Goal: Information Seeking & Learning: Learn about a topic

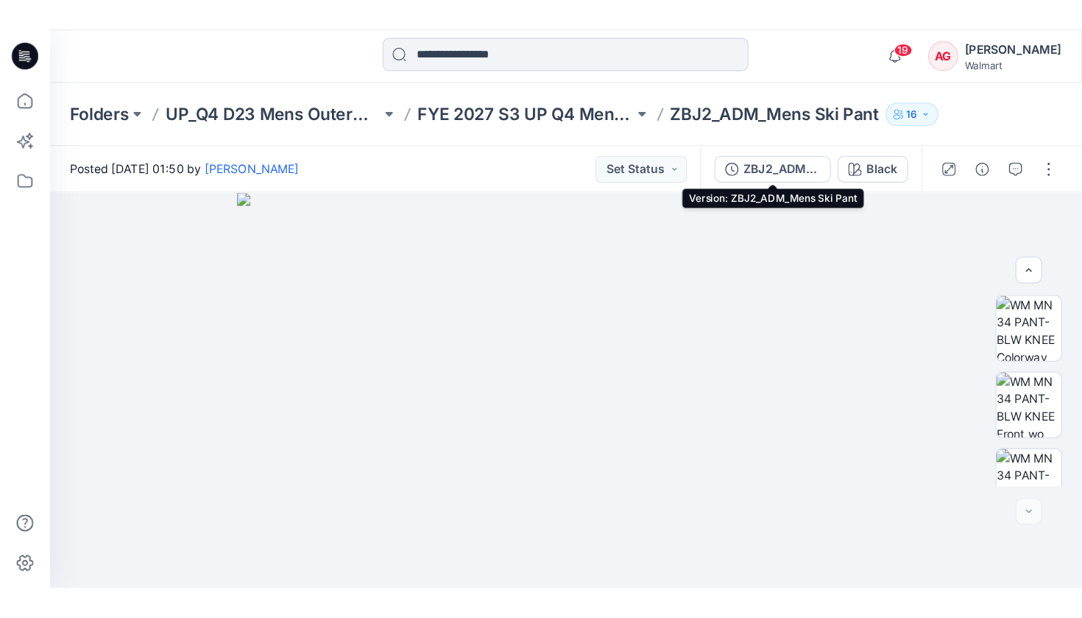
scroll to position [105, 0]
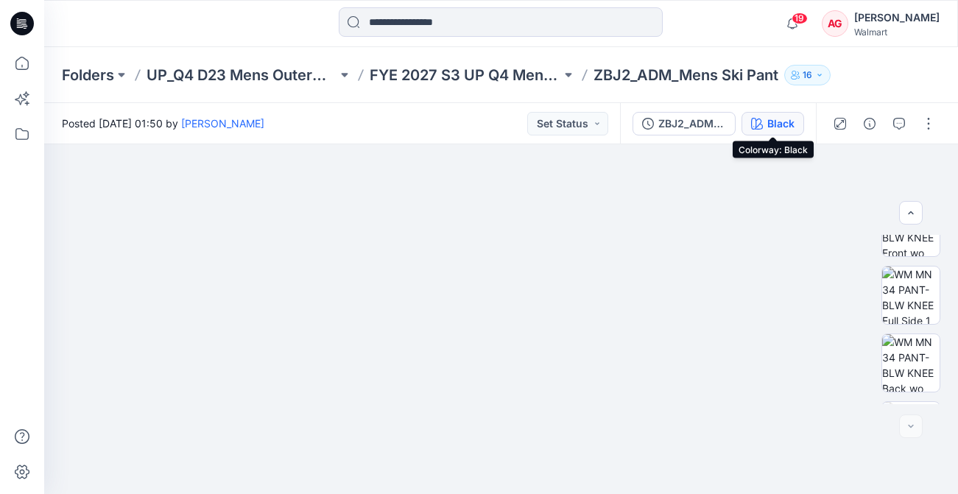
click at [779, 124] on div "Black" at bounding box center [780, 124] width 27 height 16
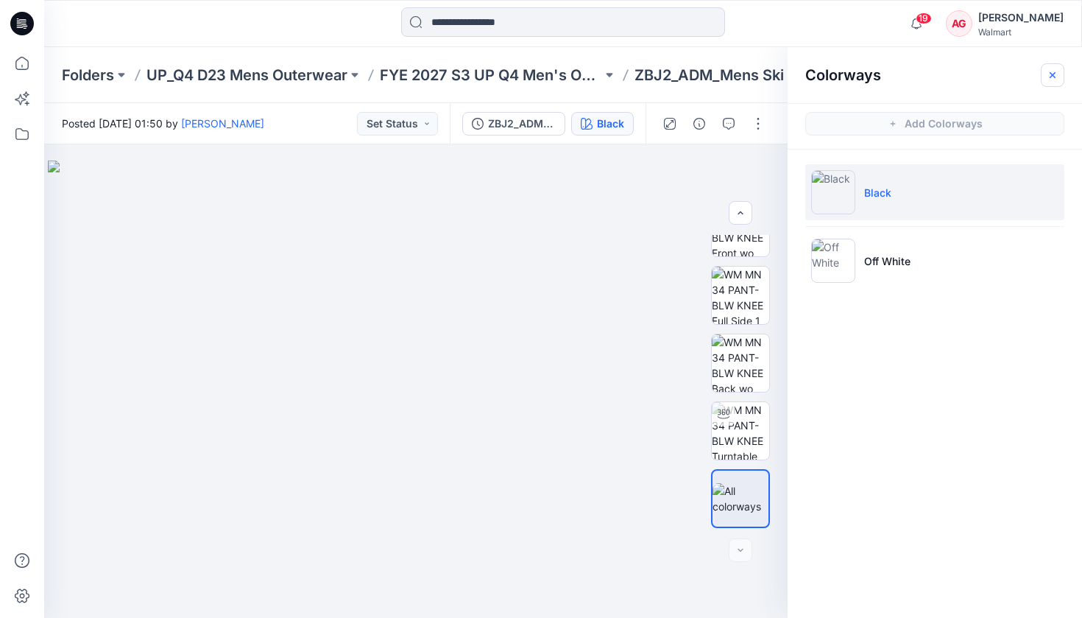
click at [957, 76] on button "button" at bounding box center [1053, 75] width 24 height 24
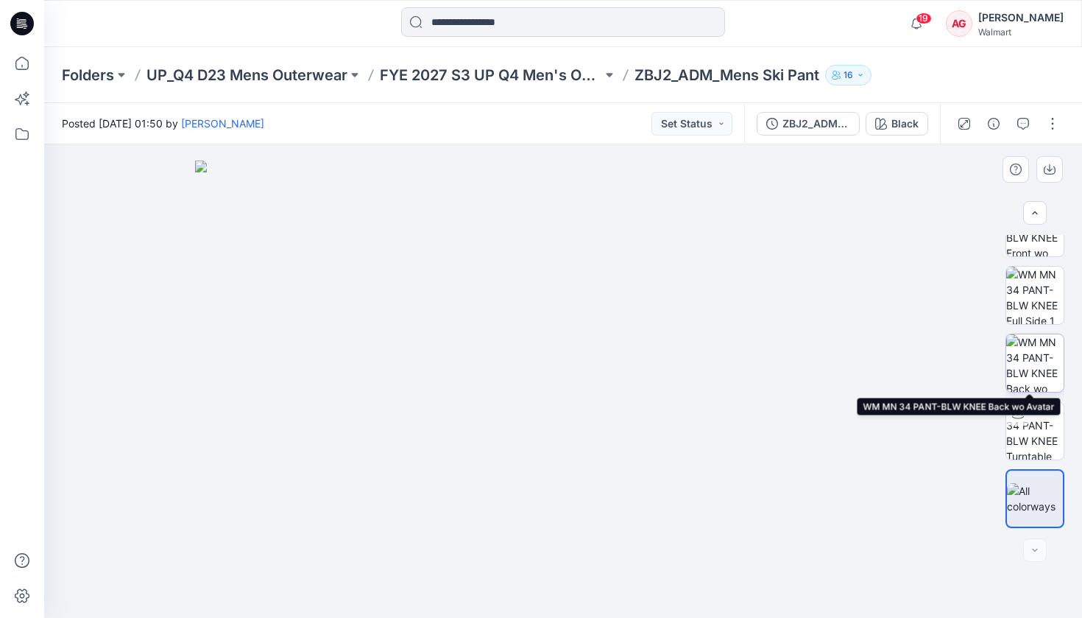
click at [957, 358] on img at bounding box center [1034, 362] width 57 height 57
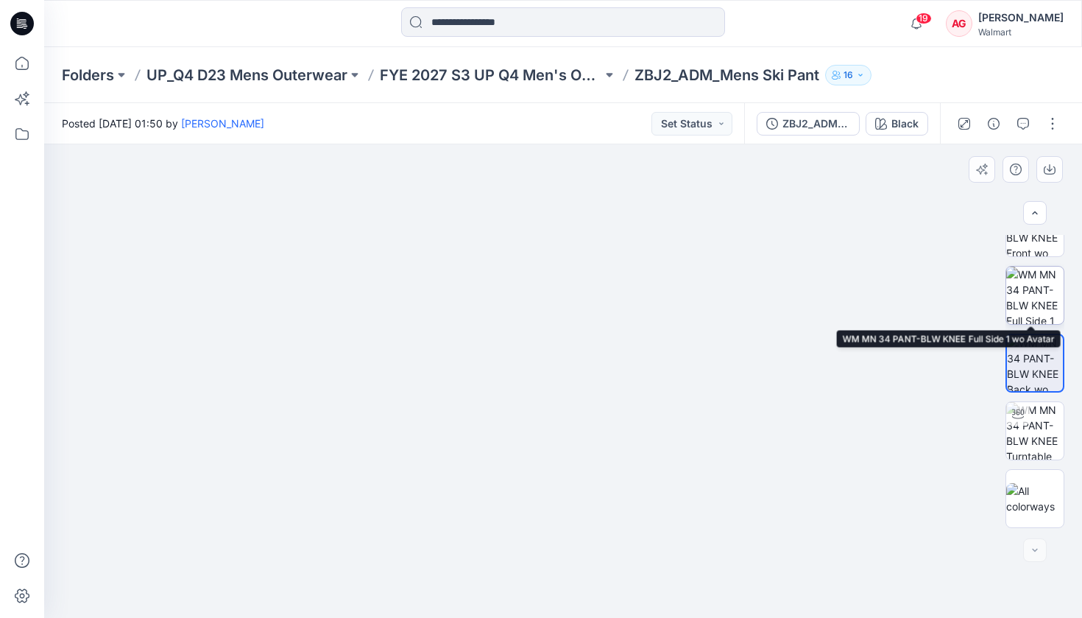
click at [957, 289] on img at bounding box center [1034, 294] width 57 height 57
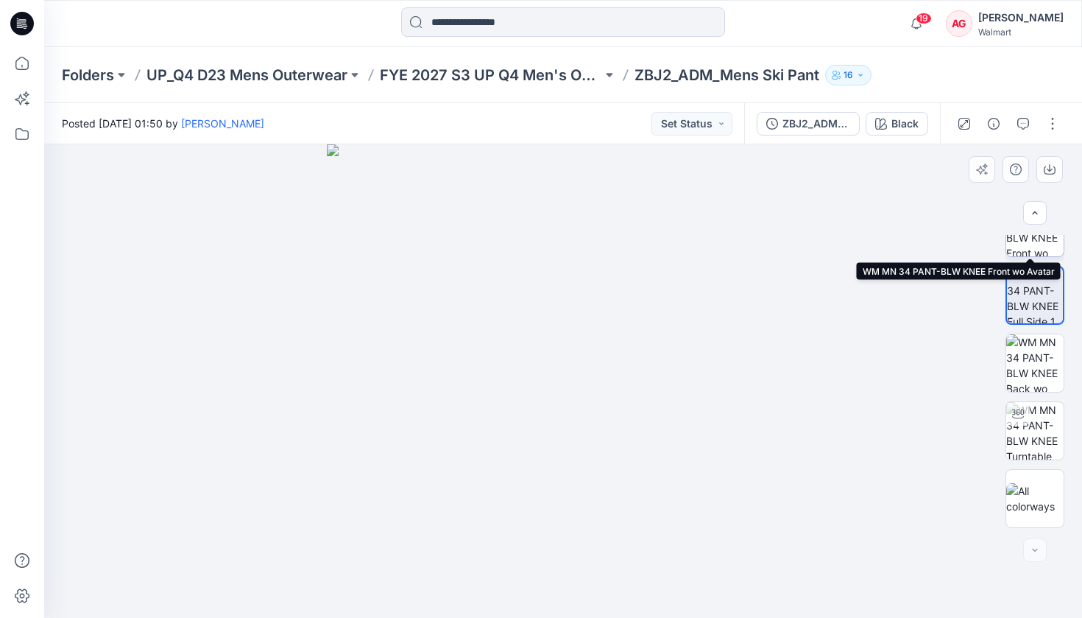
click at [957, 239] on img at bounding box center [1034, 227] width 57 height 57
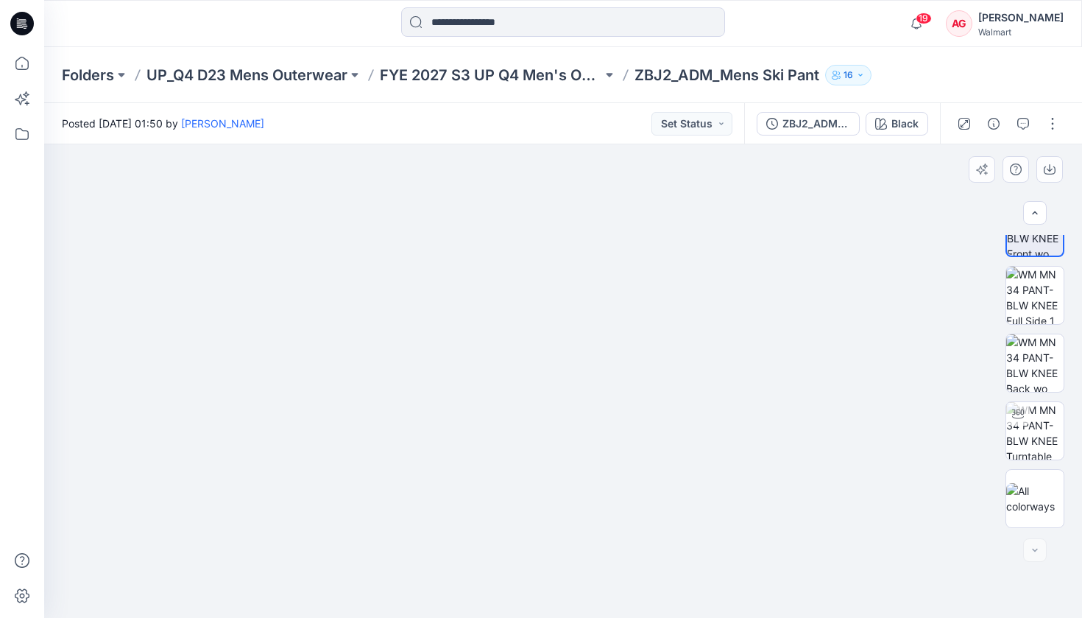
drag, startPoint x: 644, startPoint y: 503, endPoint x: 607, endPoint y: 527, distance: 43.7
click at [607, 493] on img at bounding box center [563, 321] width 736 height 592
drag, startPoint x: 612, startPoint y: 314, endPoint x: 617, endPoint y: 367, distance: 53.2
click at [617, 367] on img at bounding box center [563, 361] width 736 height 513
click at [957, 294] on img at bounding box center [1034, 294] width 57 height 57
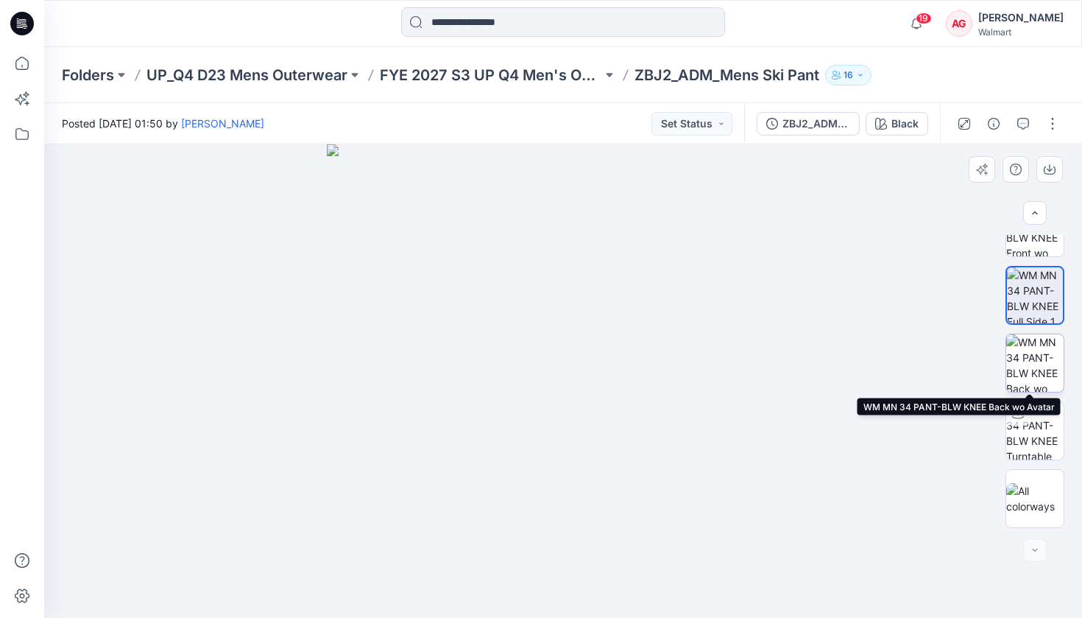
click at [957, 360] on img at bounding box center [1034, 362] width 57 height 57
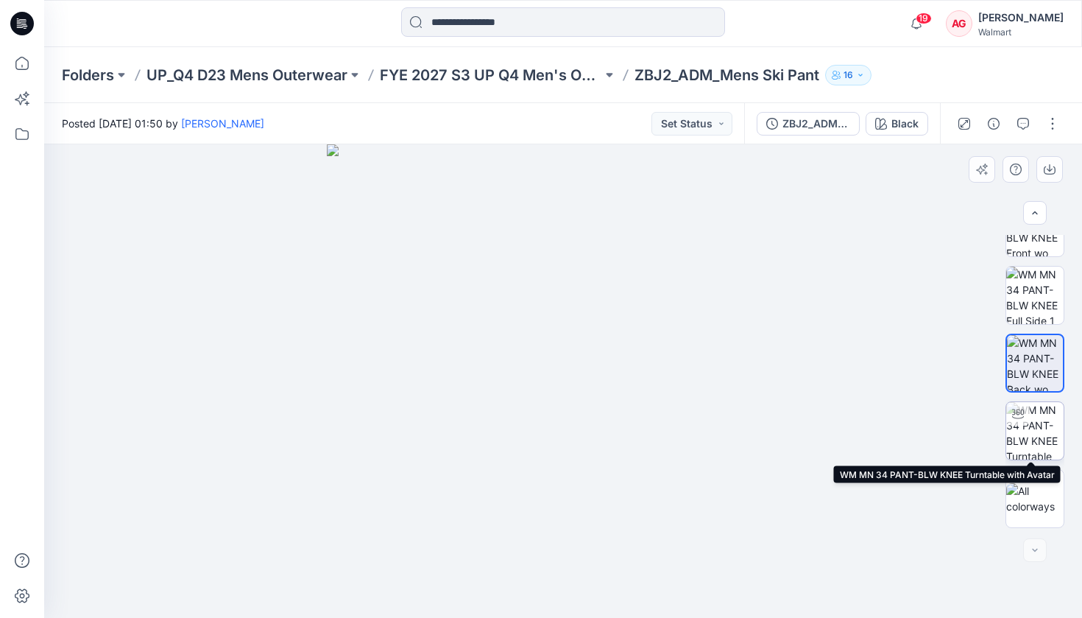
click at [957, 409] on img at bounding box center [1034, 430] width 57 height 57
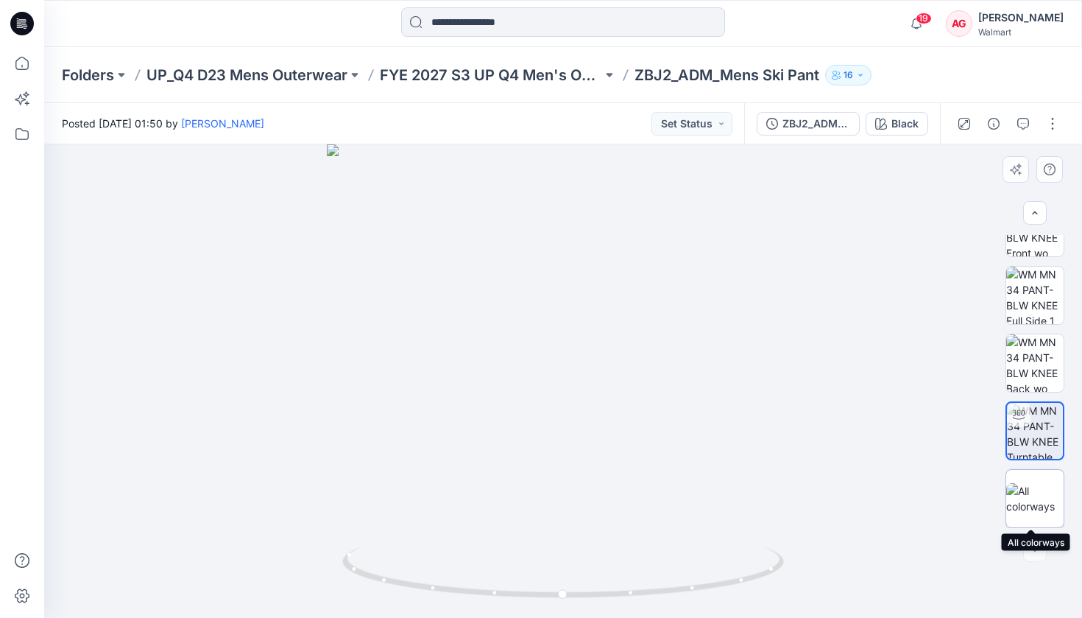
click at [957, 486] on img at bounding box center [1034, 498] width 57 height 31
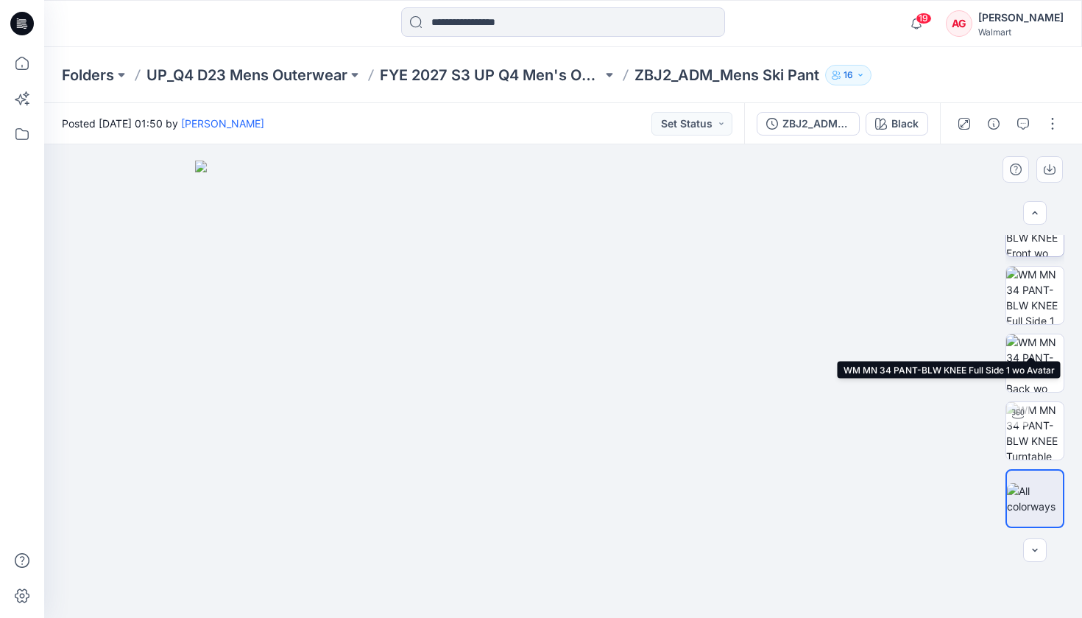
scroll to position [0, 0]
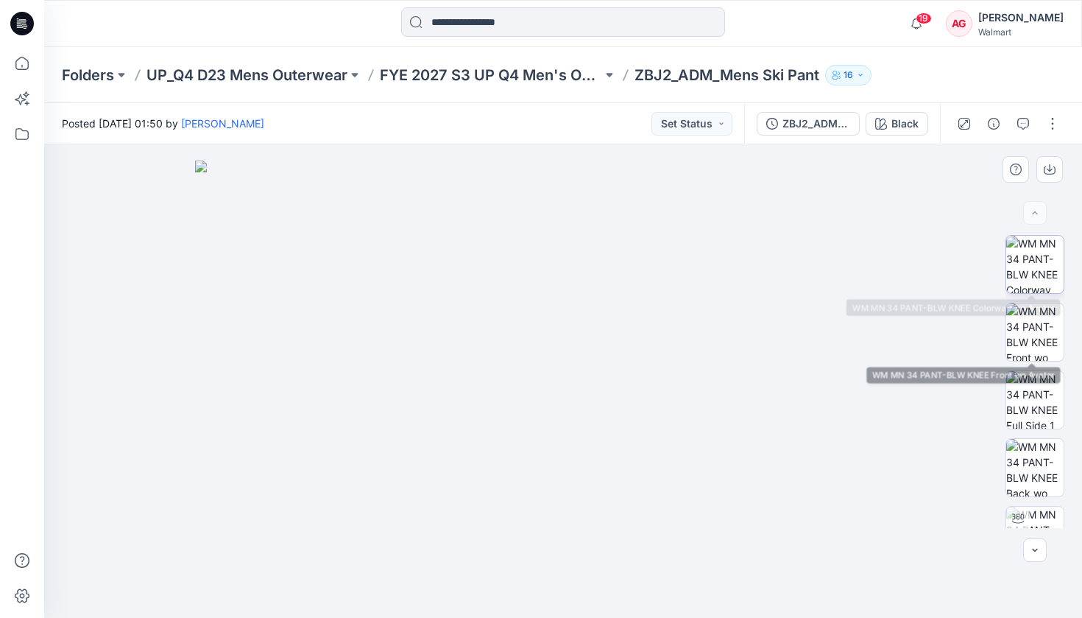
click at [957, 261] on img at bounding box center [1034, 264] width 57 height 57
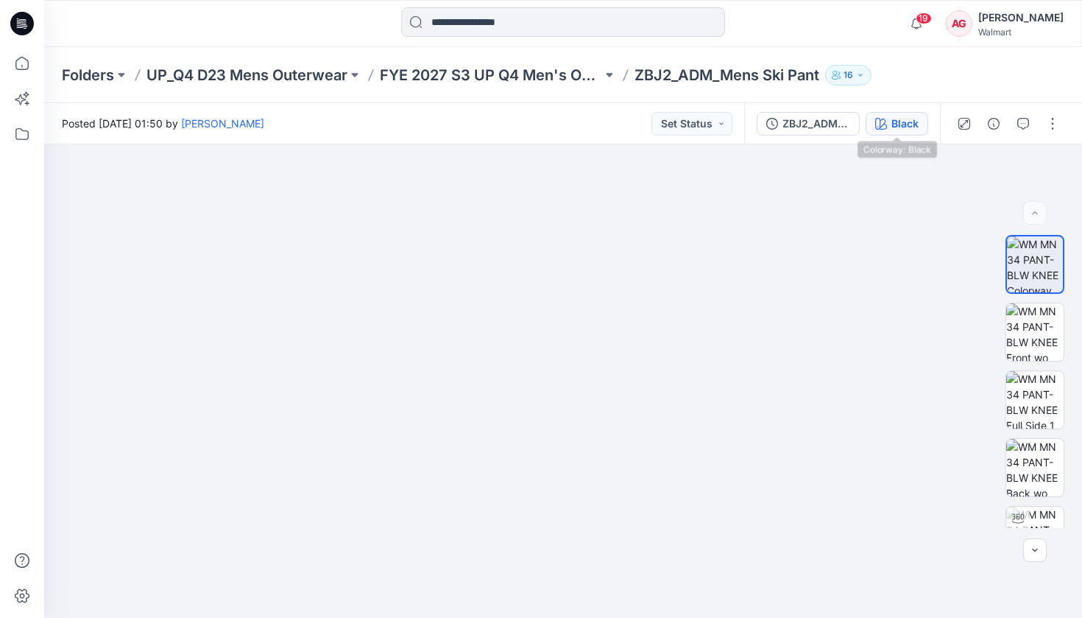
click at [896, 127] on div "Black" at bounding box center [904, 124] width 27 height 16
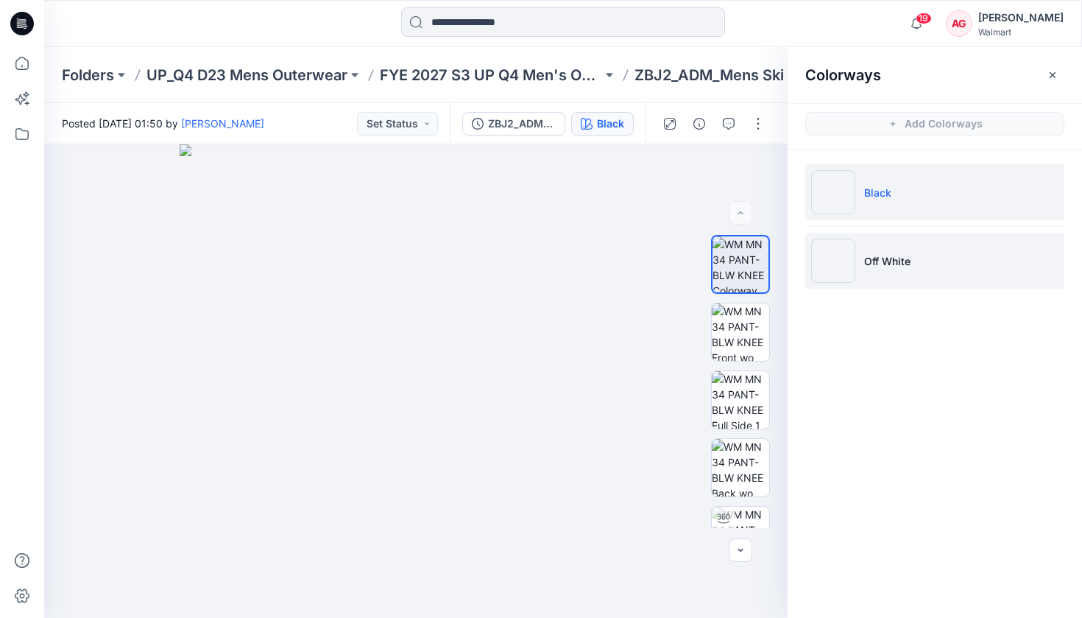
click at [942, 258] on li "Off White" at bounding box center [934, 261] width 259 height 56
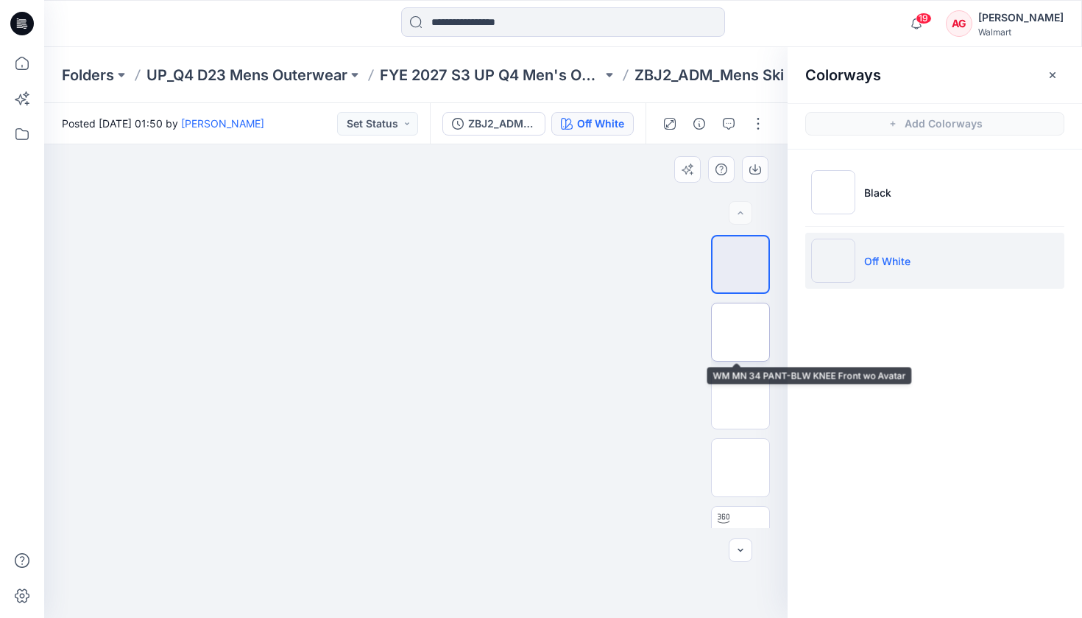
click at [740, 332] on img at bounding box center [740, 332] width 0 height 0
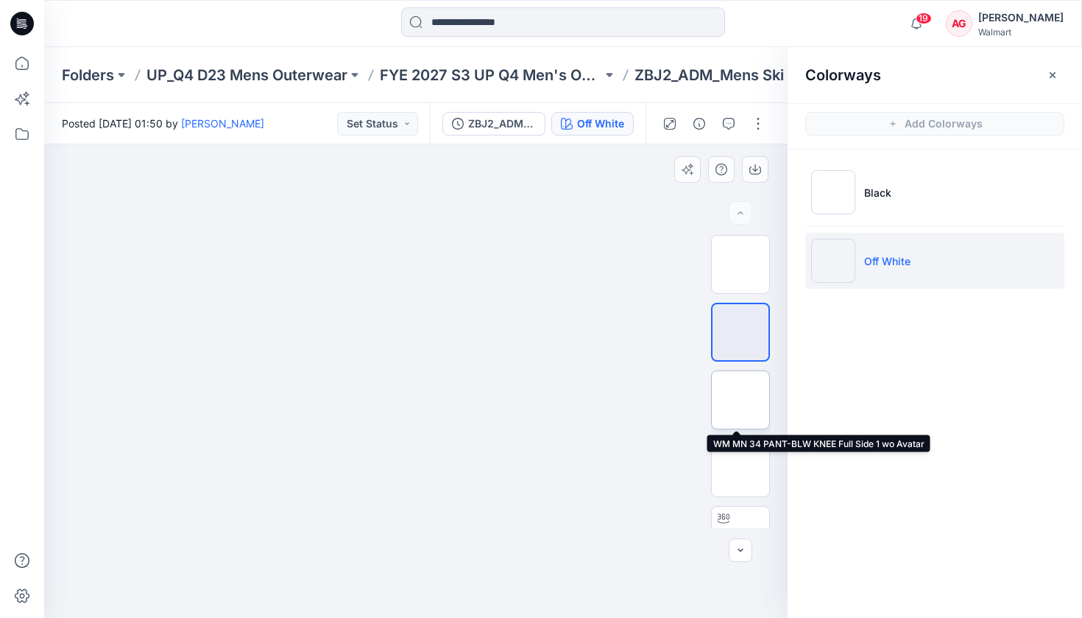
click at [740, 400] on img at bounding box center [740, 400] width 0 height 0
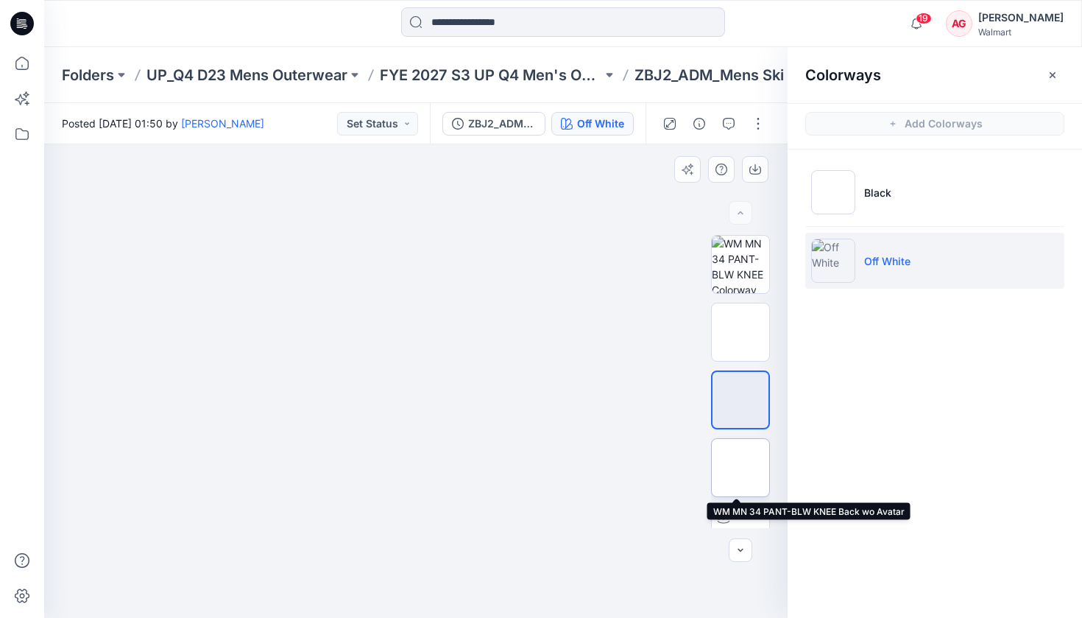
click at [740, 467] on img at bounding box center [740, 467] width 0 height 0
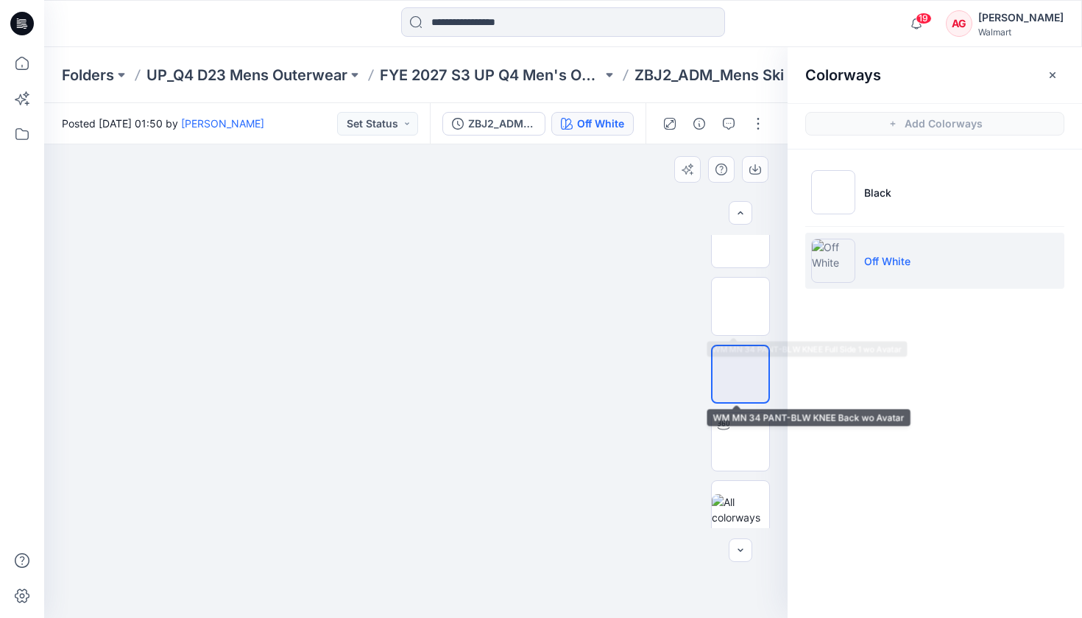
scroll to position [105, 0]
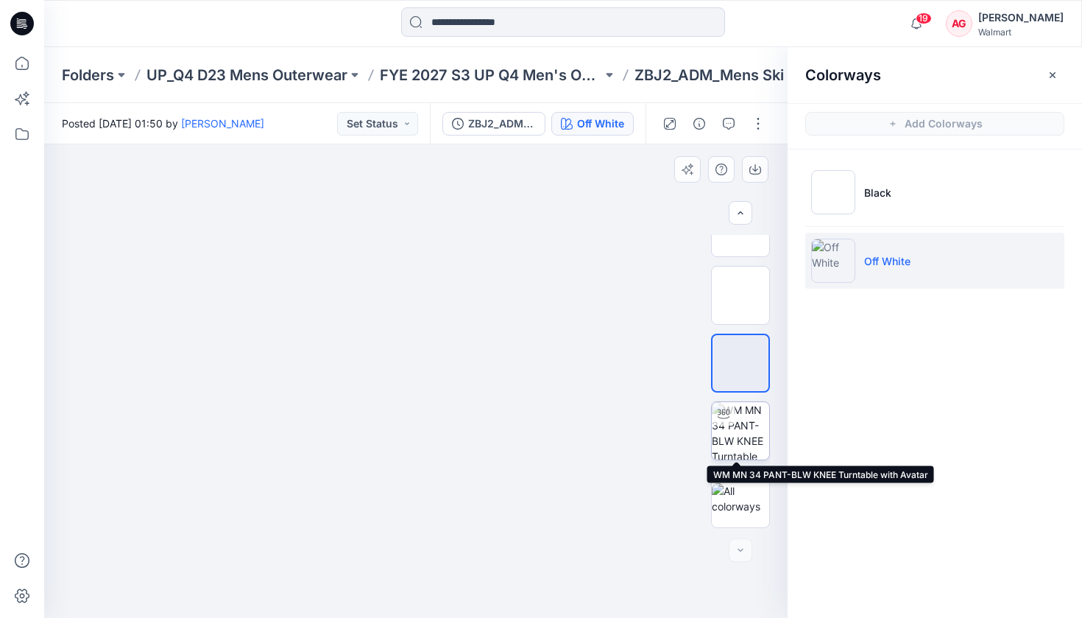
click at [745, 431] on img at bounding box center [740, 430] width 57 height 57
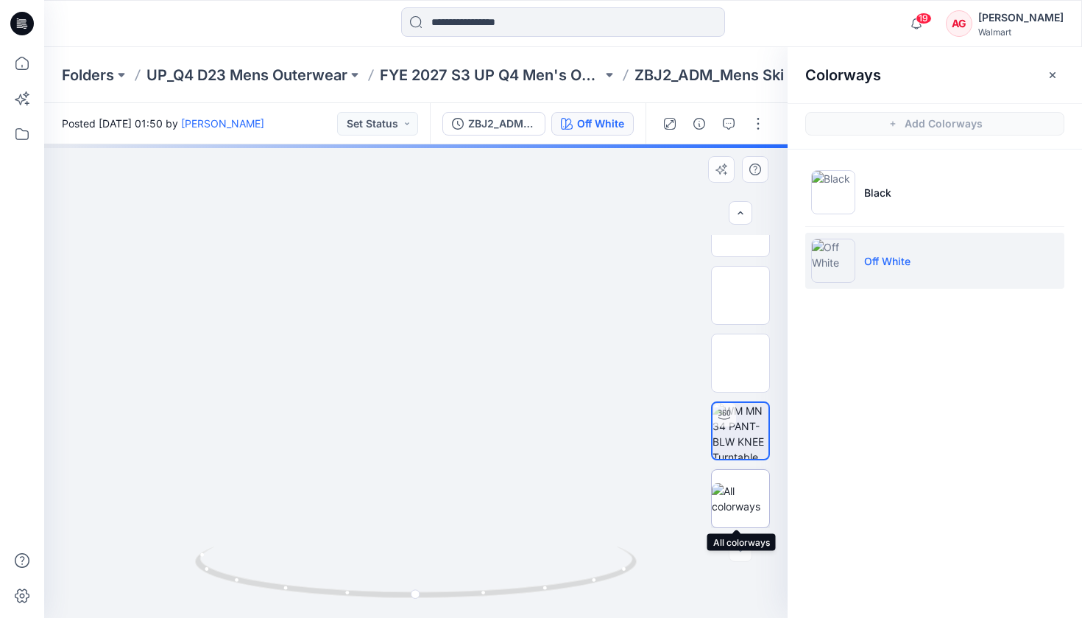
click at [731, 486] on img at bounding box center [740, 498] width 57 height 31
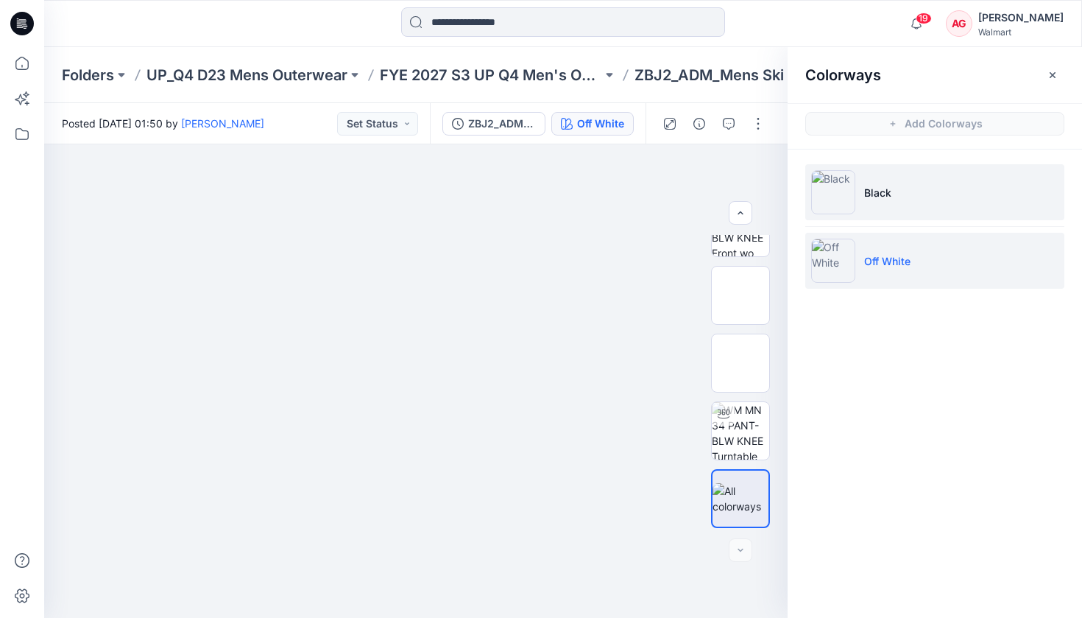
click at [947, 200] on li "Black" at bounding box center [934, 192] width 259 height 56
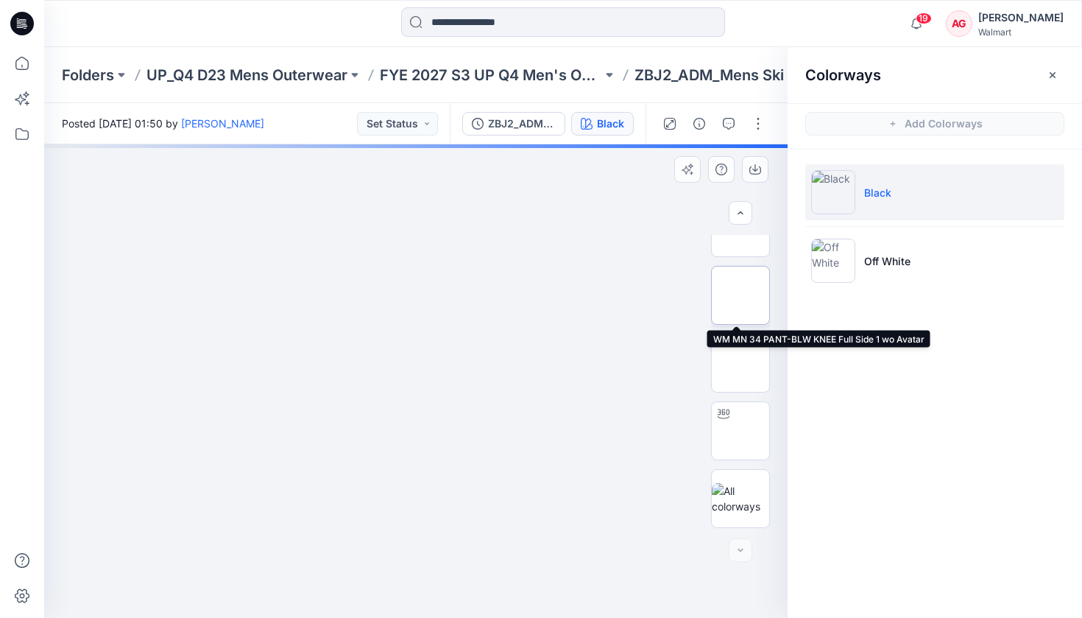
click at [740, 295] on img at bounding box center [740, 295] width 0 height 0
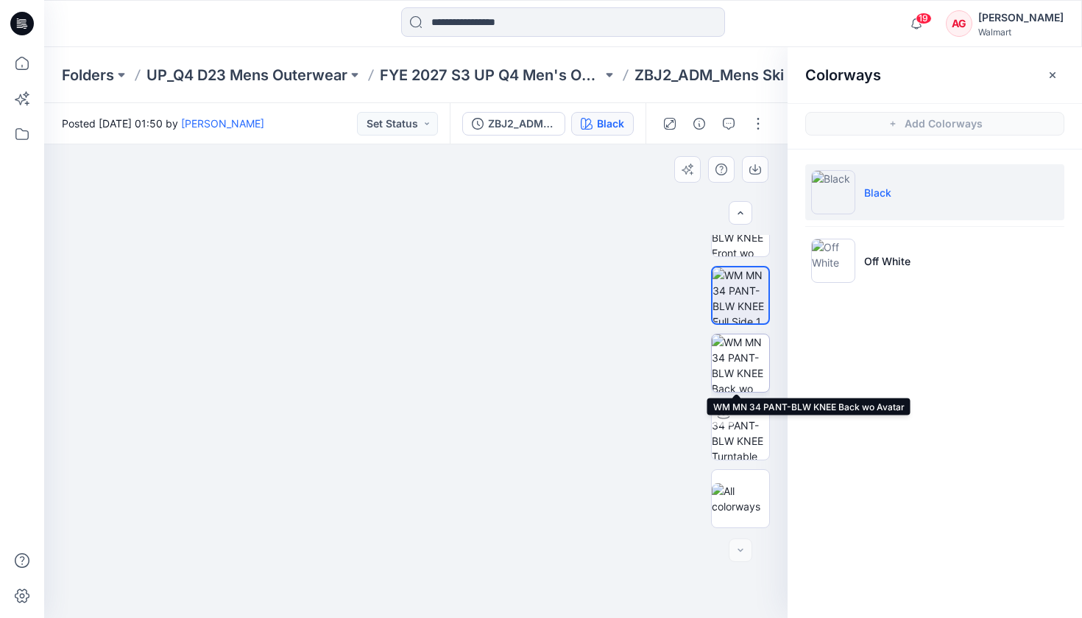
click at [735, 364] on img at bounding box center [740, 362] width 57 height 57
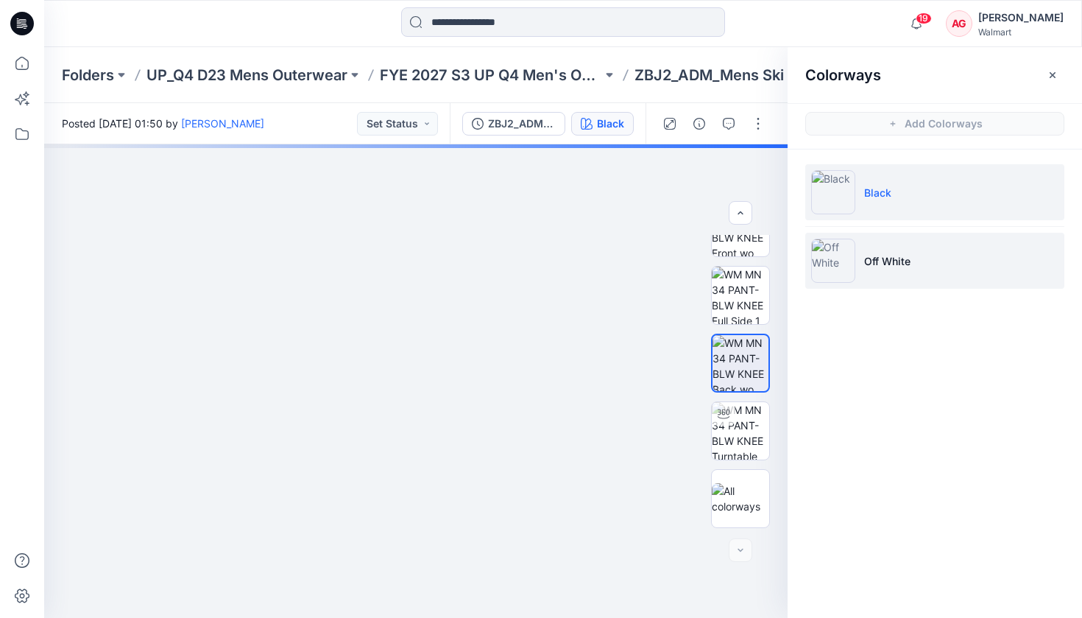
click at [872, 261] on p "Off White" at bounding box center [887, 260] width 46 height 15
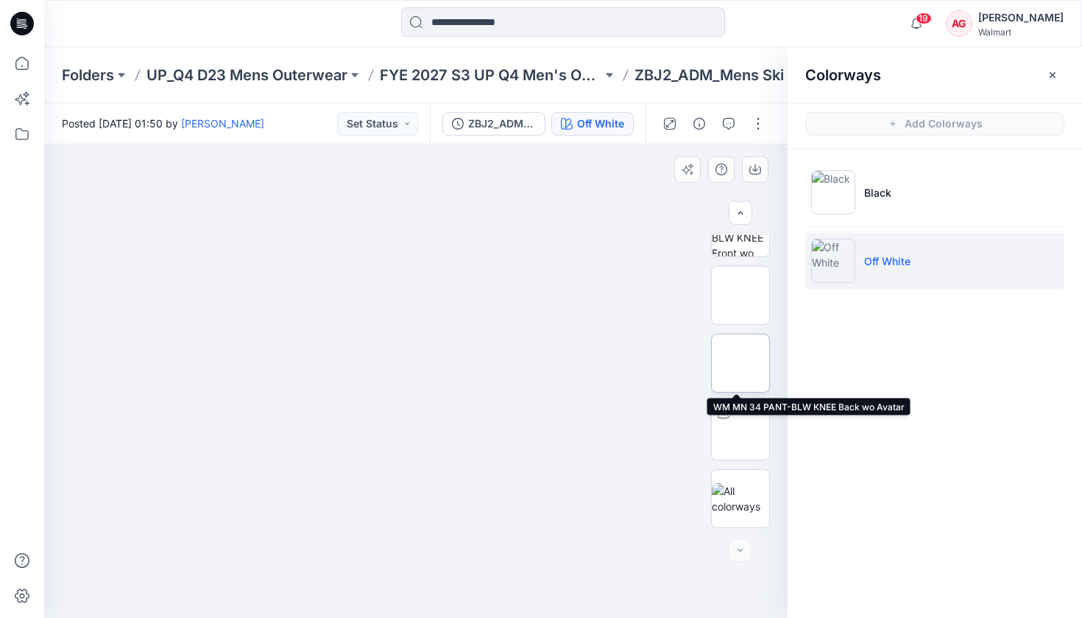
click at [740, 363] on img at bounding box center [740, 363] width 0 height 0
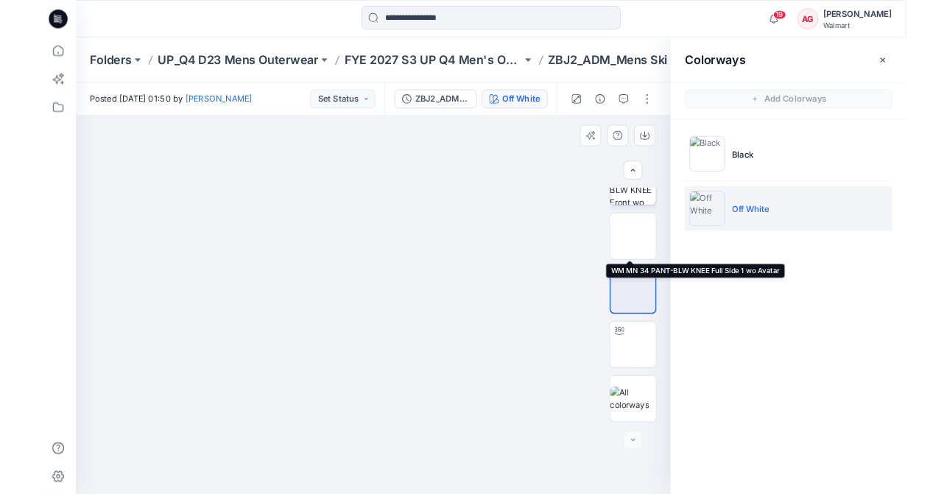
scroll to position [0, 0]
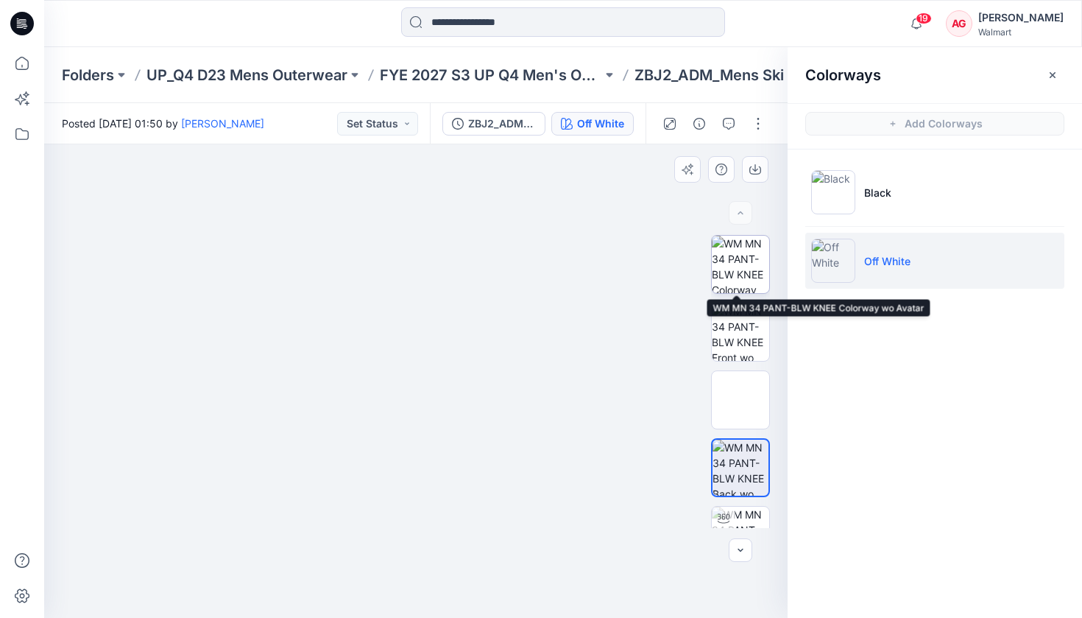
click at [739, 273] on img at bounding box center [740, 264] width 57 height 57
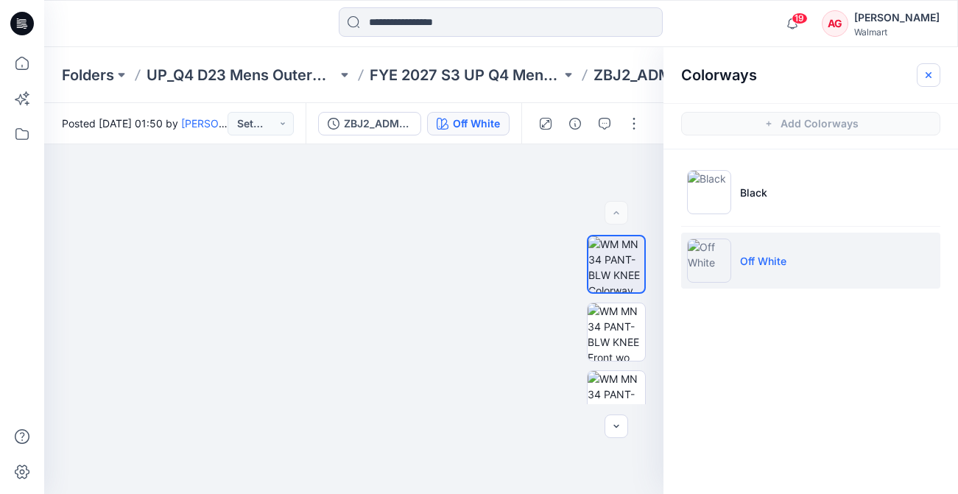
click at [937, 73] on button "button" at bounding box center [928, 75] width 24 height 24
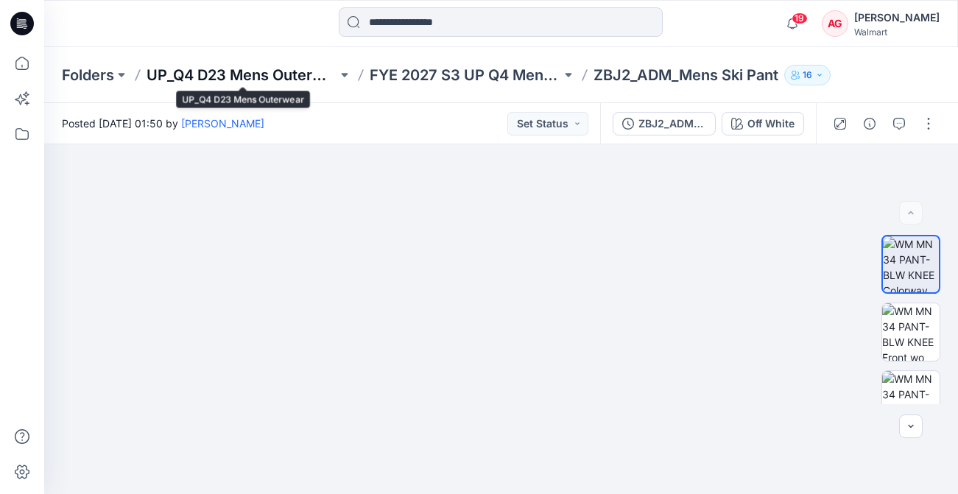
click at [265, 74] on p "UP_Q4 D23 Mens Outerwear" at bounding box center [241, 75] width 191 height 21
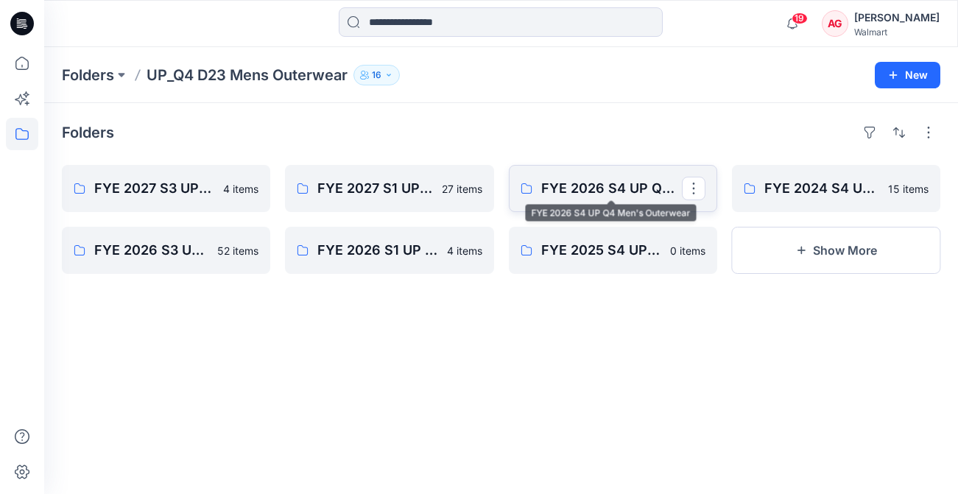
click at [604, 188] on p "FYE 2026 S4 UP Q4 Men's Outerwear" at bounding box center [611, 188] width 141 height 21
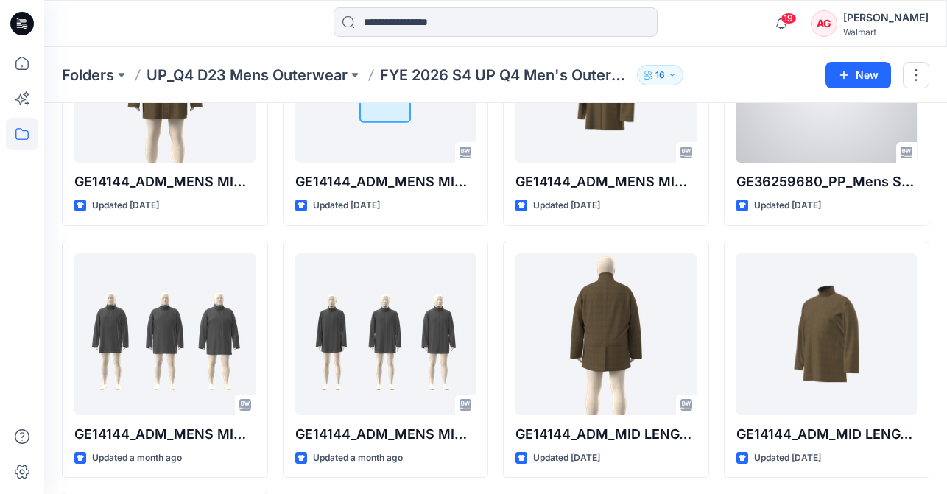
scroll to position [427, 0]
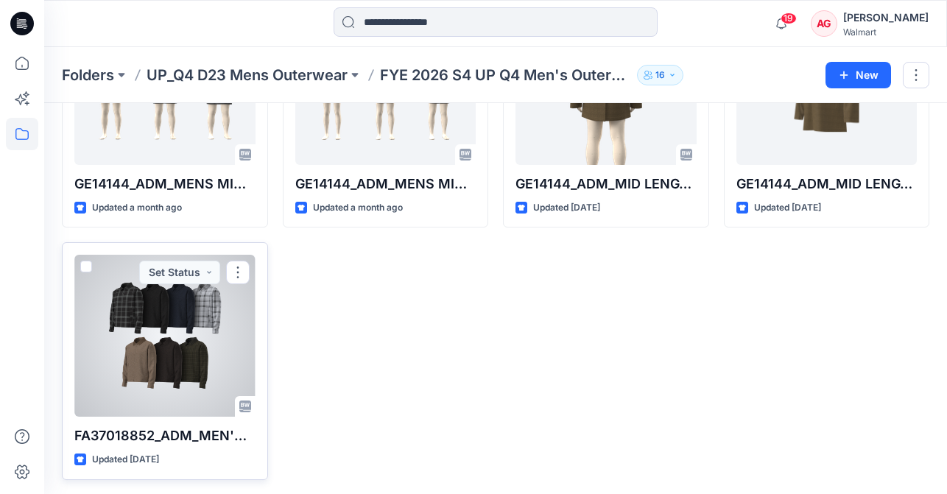
click at [197, 358] on div at bounding box center [164, 336] width 181 height 162
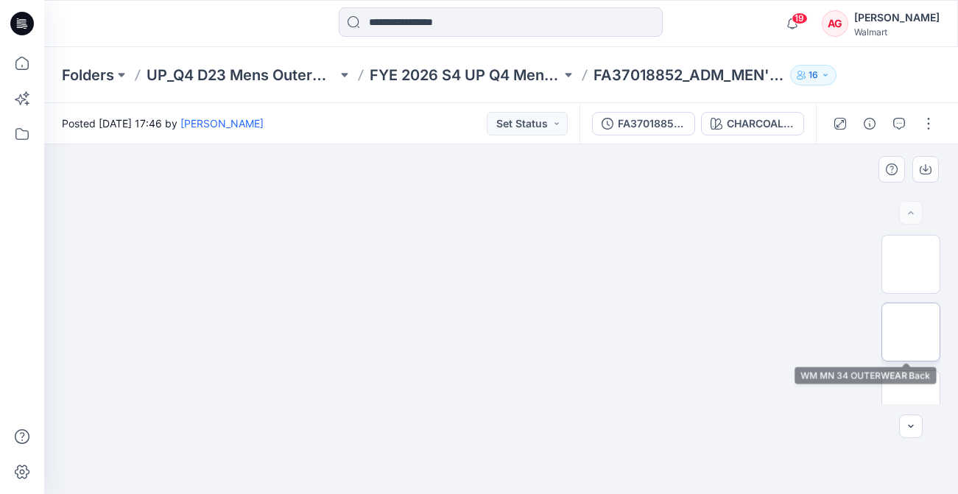
click at [910, 332] on img at bounding box center [910, 332] width 0 height 0
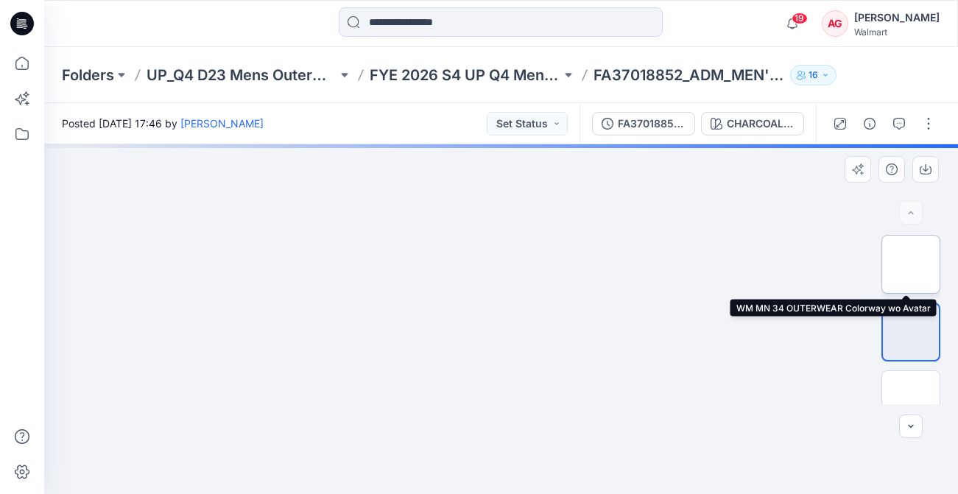
click at [910, 264] on img at bounding box center [910, 264] width 0 height 0
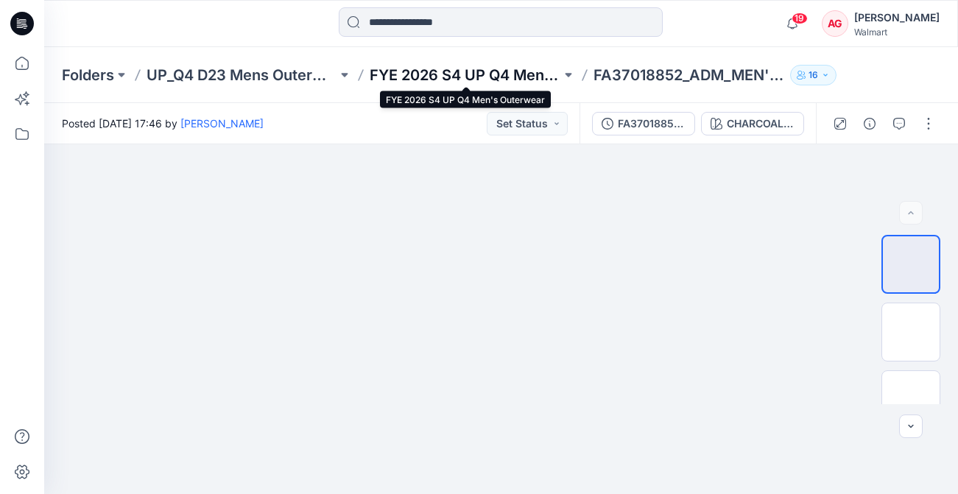
click at [490, 77] on p "FYE 2026 S4 UP Q4 Men's Outerwear" at bounding box center [464, 75] width 191 height 21
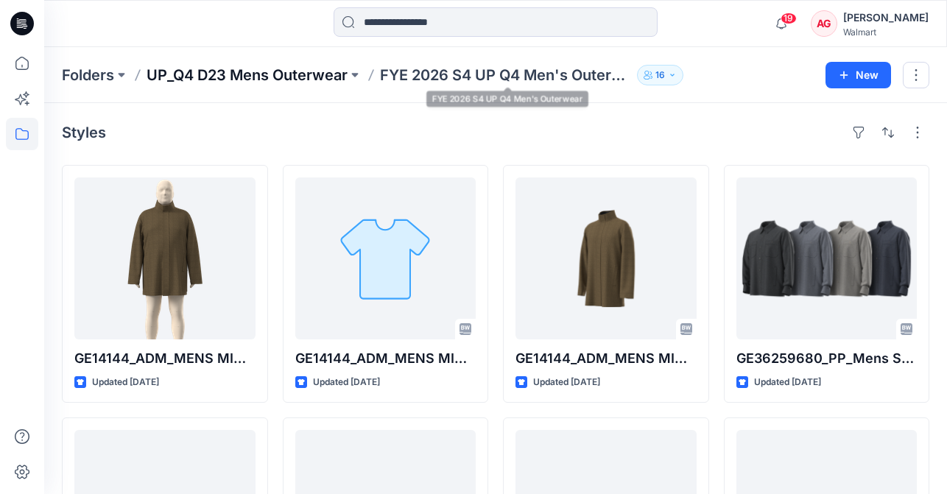
click at [279, 77] on p "UP_Q4 D23 Mens Outerwear" at bounding box center [246, 75] width 201 height 21
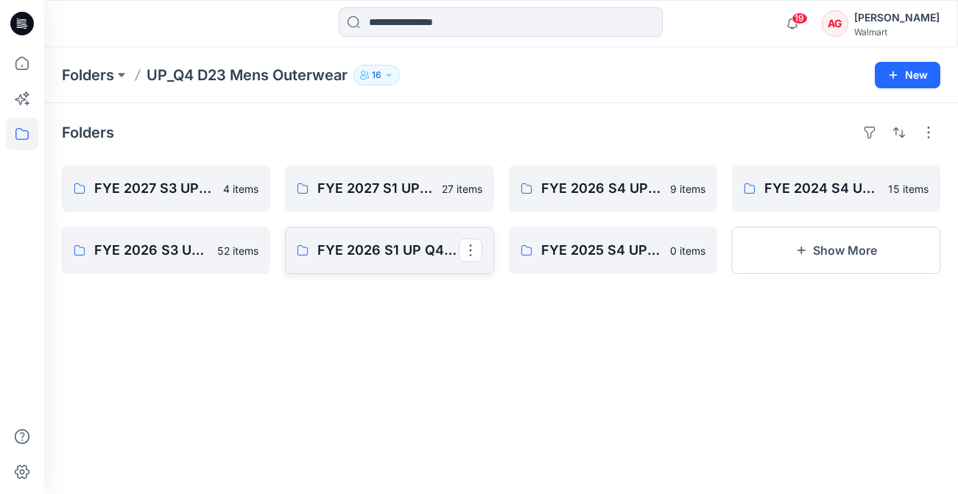
click at [395, 261] on link "FYE 2026 S1 UP Q4 Men's Outerwear" at bounding box center [389, 250] width 208 height 47
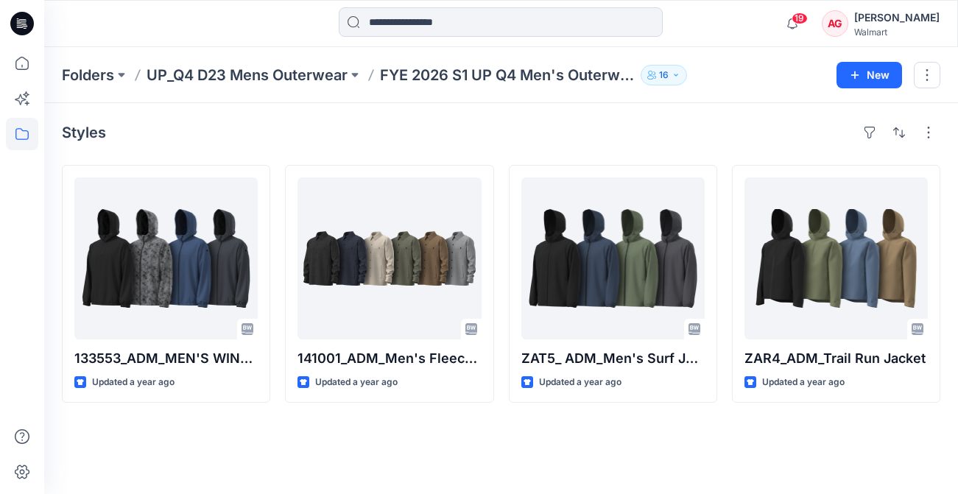
click at [302, 86] on div "Folders UP_Q4 D23 Mens Outerwear FYE 2026 S1 UP Q4 Men's Outerwear 16 New" at bounding box center [500, 75] width 913 height 56
click at [302, 80] on p "UP_Q4 D23 Mens Outerwear" at bounding box center [246, 75] width 201 height 21
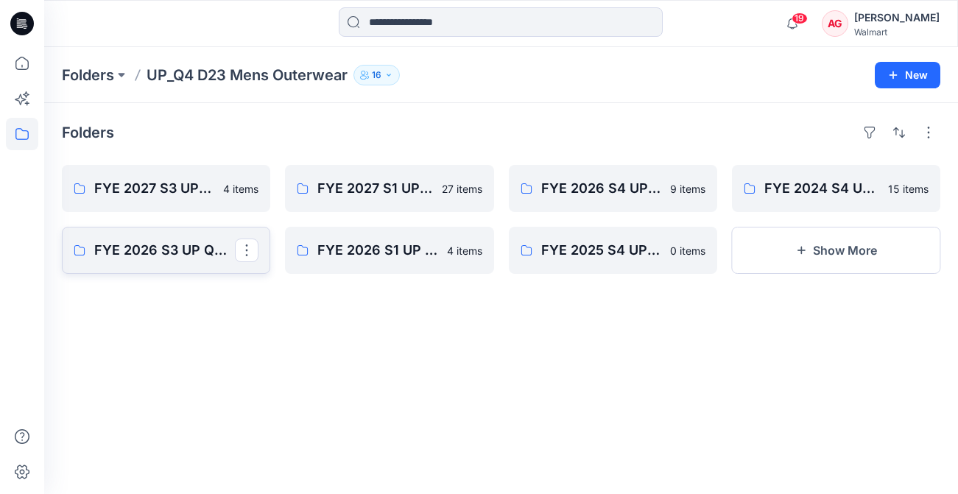
click at [159, 255] on p "FYE 2026 S3 UP Q4 Men's Outerwear" at bounding box center [164, 250] width 141 height 21
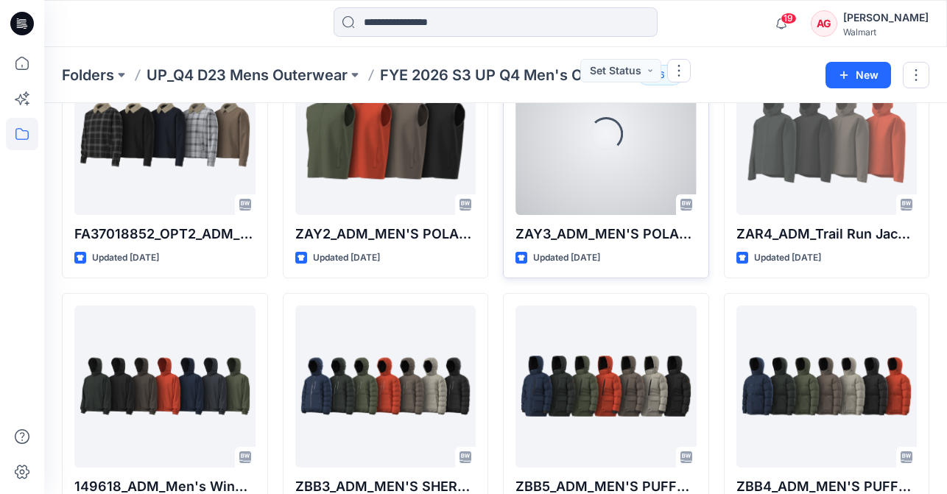
scroll to position [1102, 0]
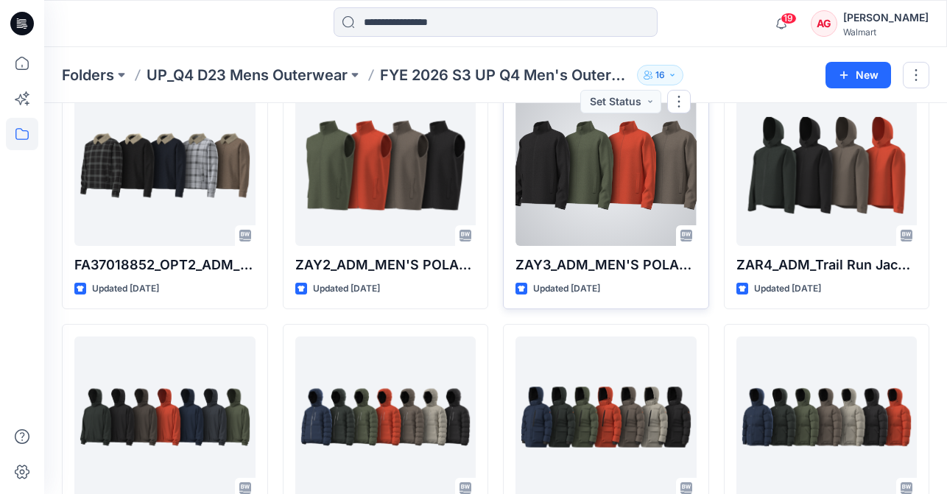
click at [584, 181] on div at bounding box center [605, 165] width 181 height 162
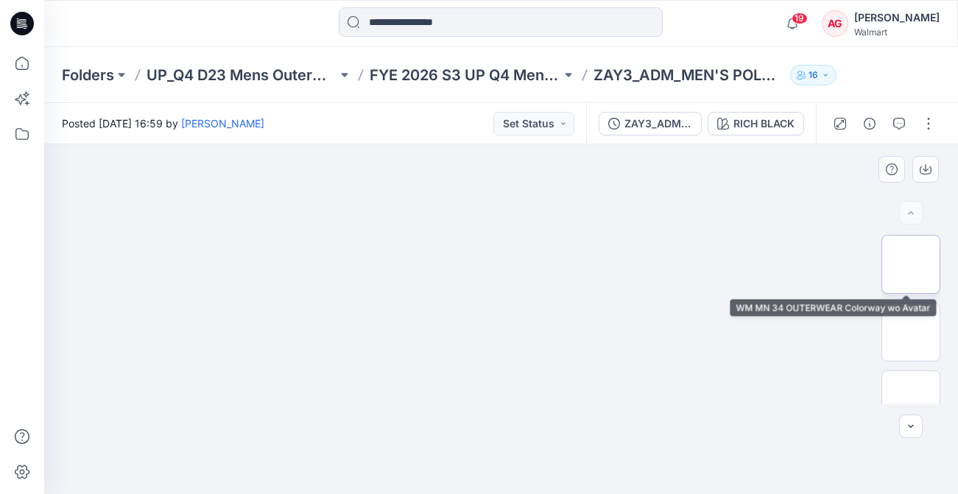
click at [910, 264] on img at bounding box center [910, 264] width 0 height 0
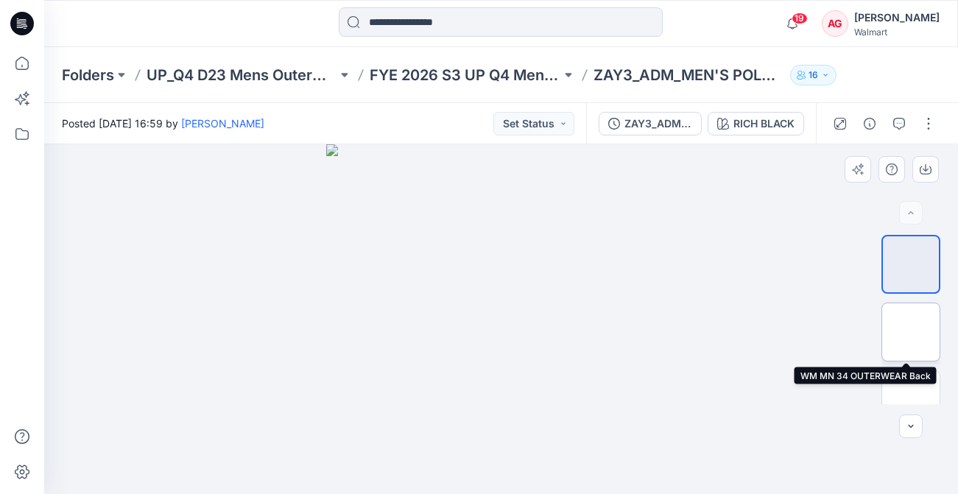
click at [910, 332] on img at bounding box center [910, 332] width 0 height 0
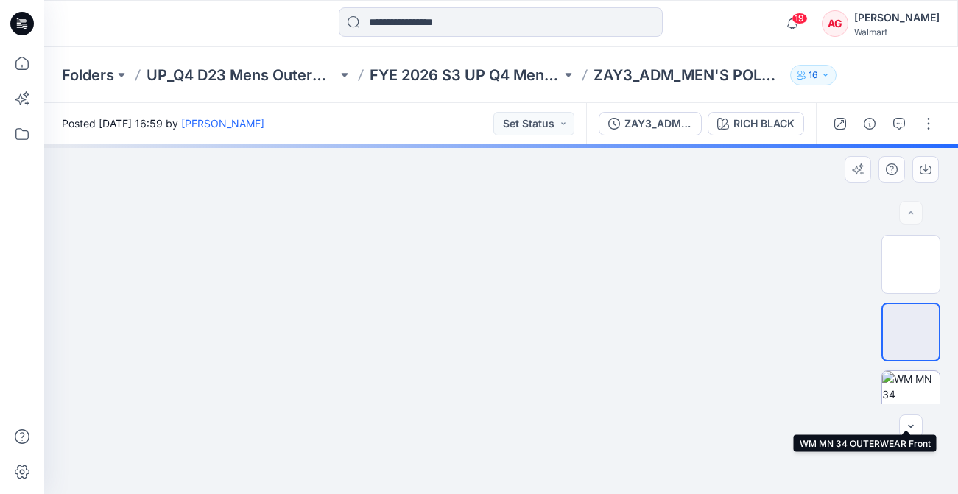
click at [914, 391] on img at bounding box center [910, 399] width 57 height 57
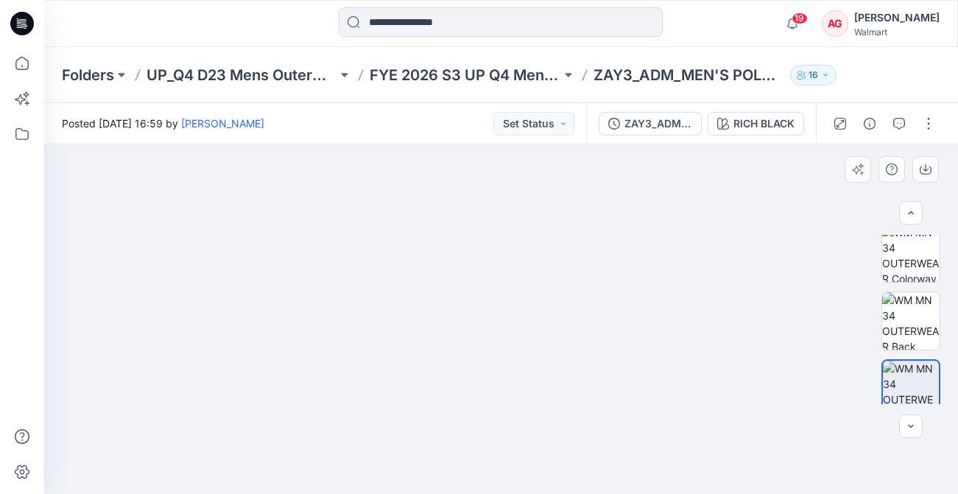
scroll to position [222, 0]
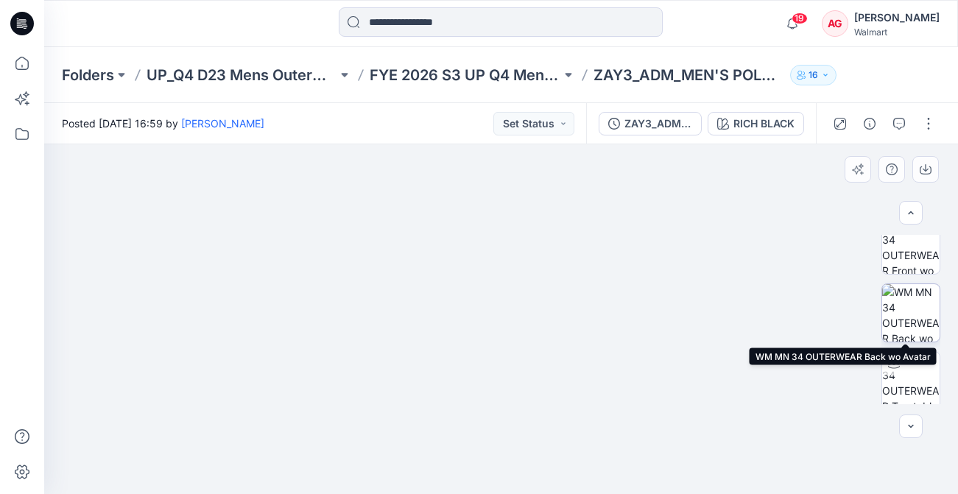
click at [913, 306] on img at bounding box center [910, 312] width 57 height 57
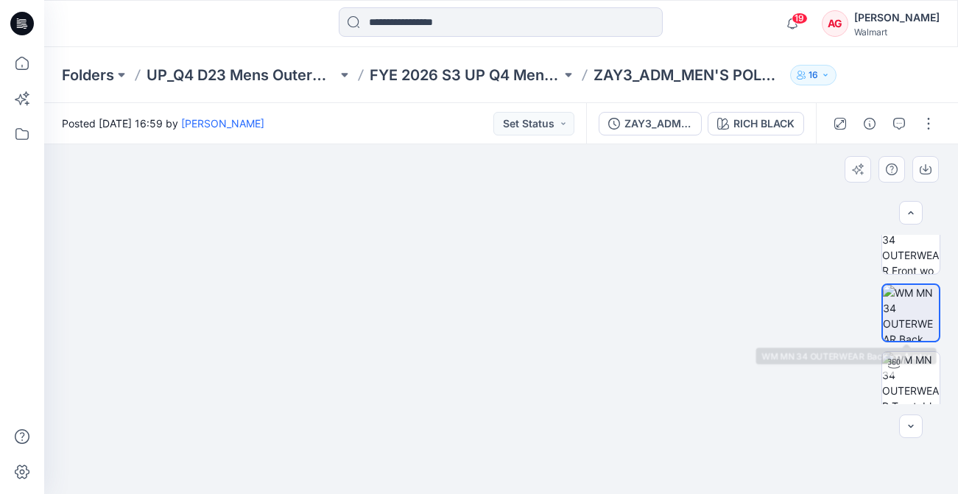
scroll to position [296, 0]
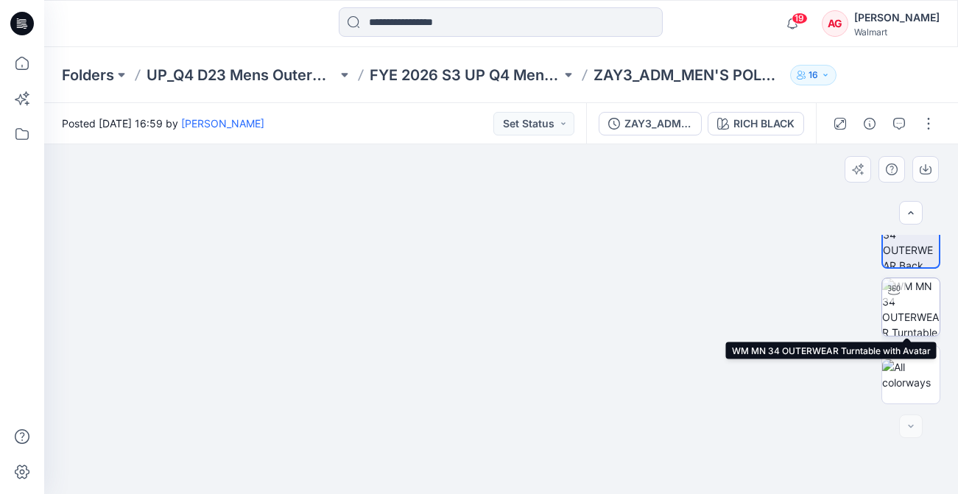
click at [908, 297] on img at bounding box center [910, 306] width 57 height 57
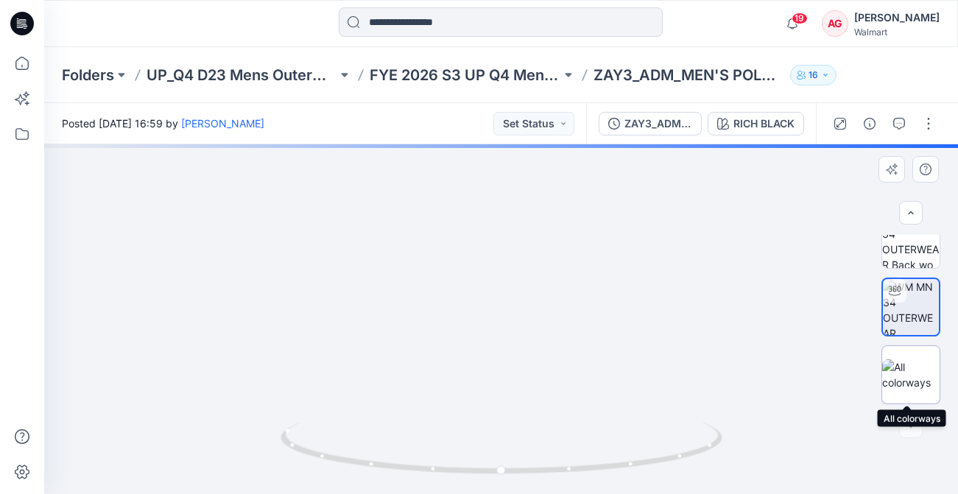
click at [917, 368] on img at bounding box center [910, 374] width 57 height 31
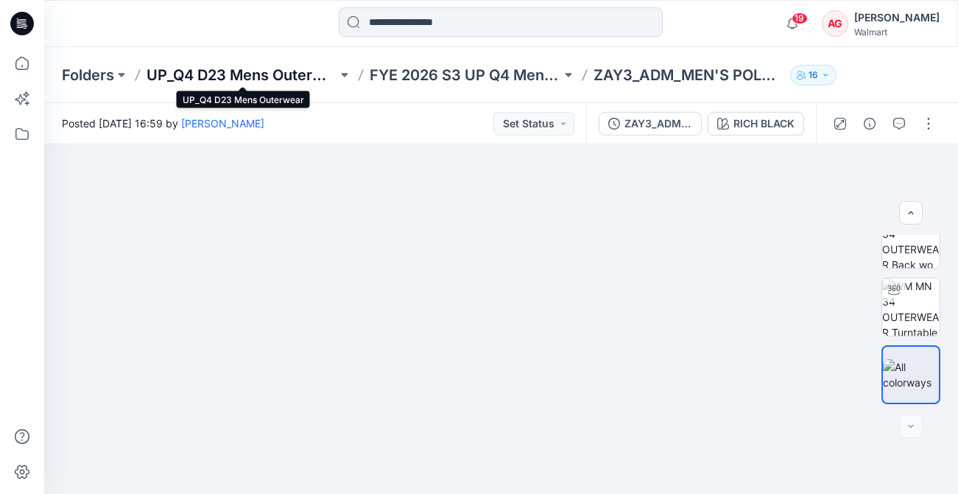
click at [273, 74] on p "UP_Q4 D23 Mens Outerwear" at bounding box center [241, 75] width 191 height 21
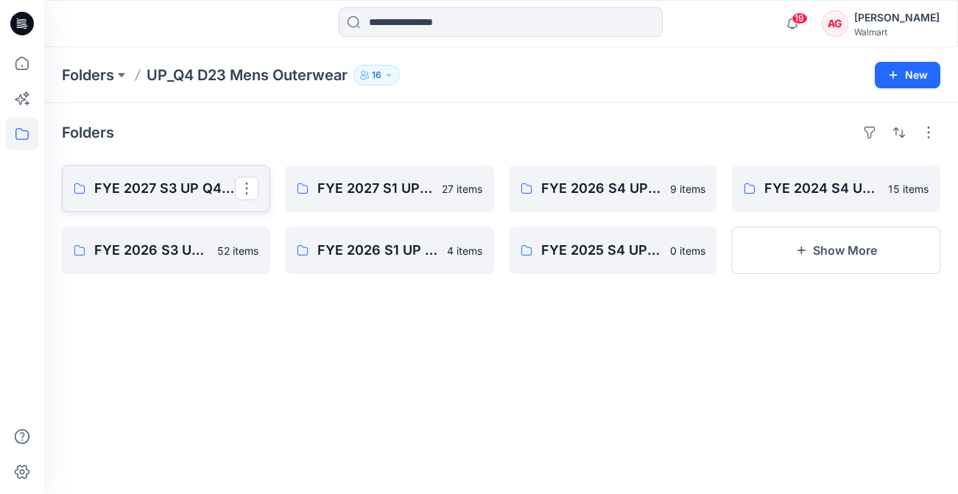
click at [181, 181] on p "FYE 2027 S3 UP Q4 Men's Outerwear" at bounding box center [164, 188] width 141 height 21
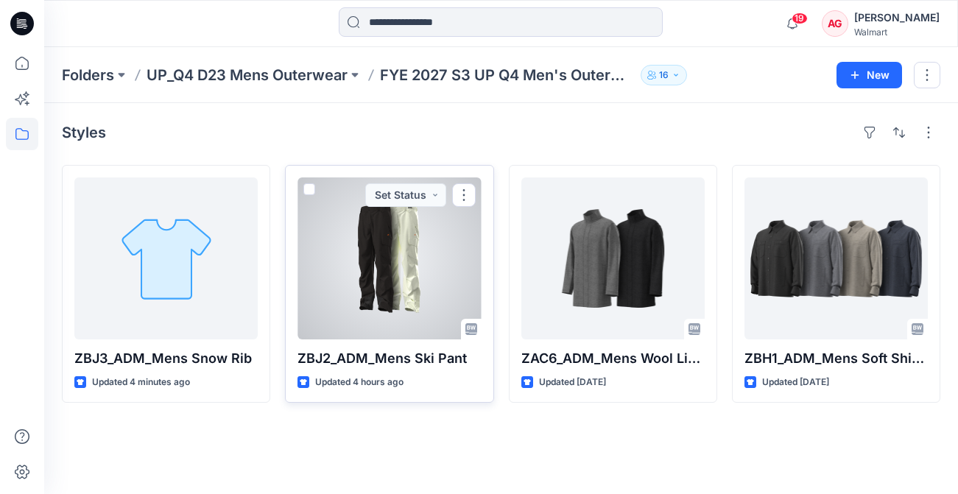
click at [390, 284] on div at bounding box center [388, 258] width 183 height 162
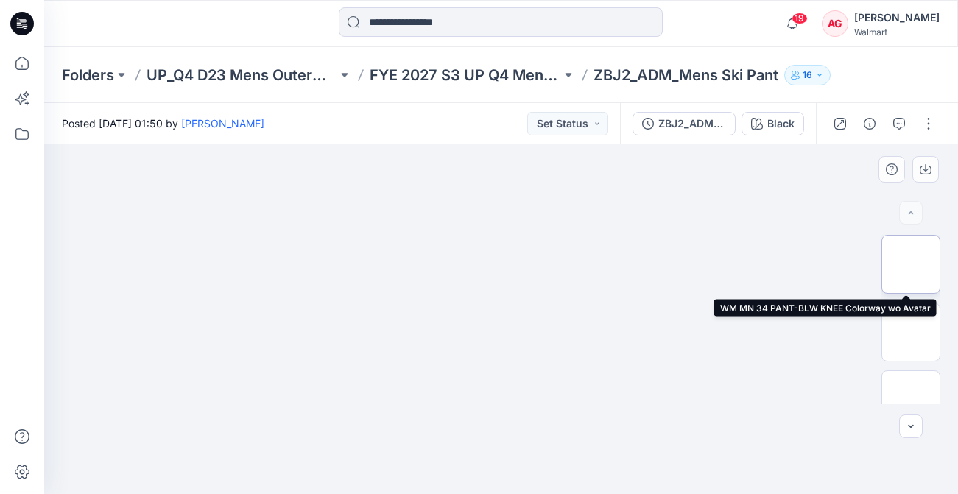
click at [910, 264] on img at bounding box center [910, 264] width 0 height 0
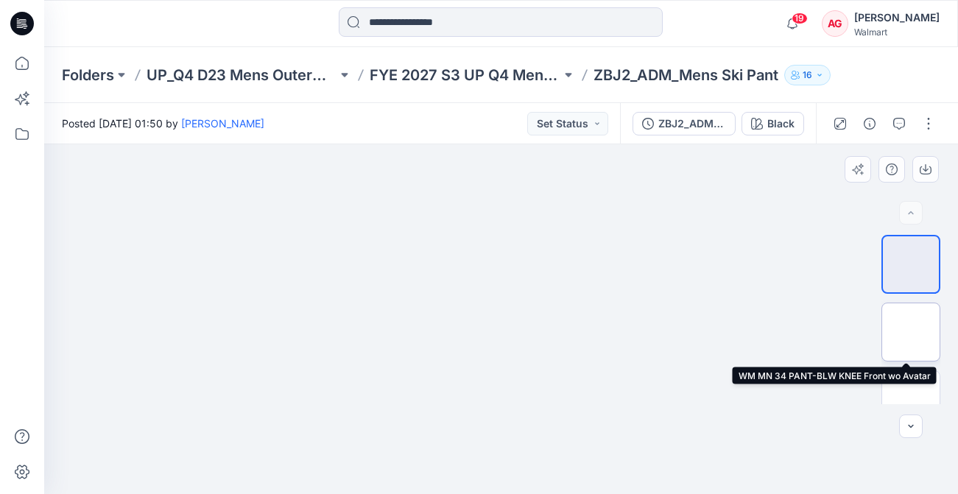
click at [910, 332] on img at bounding box center [910, 332] width 0 height 0
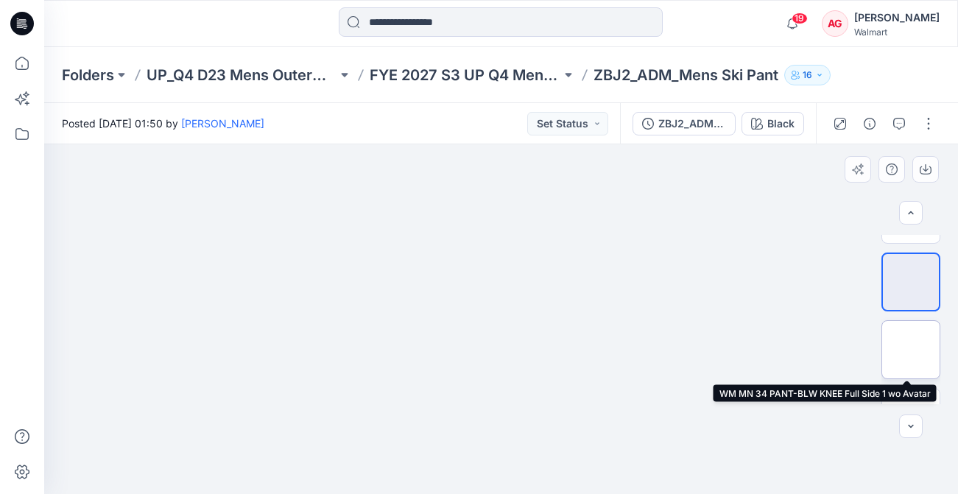
click at [910, 350] on img at bounding box center [910, 350] width 0 height 0
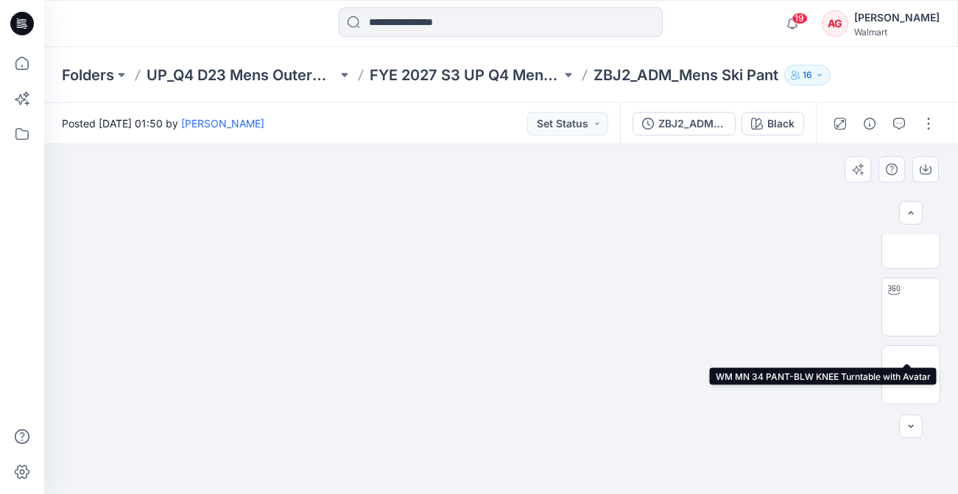
scroll to position [128, 0]
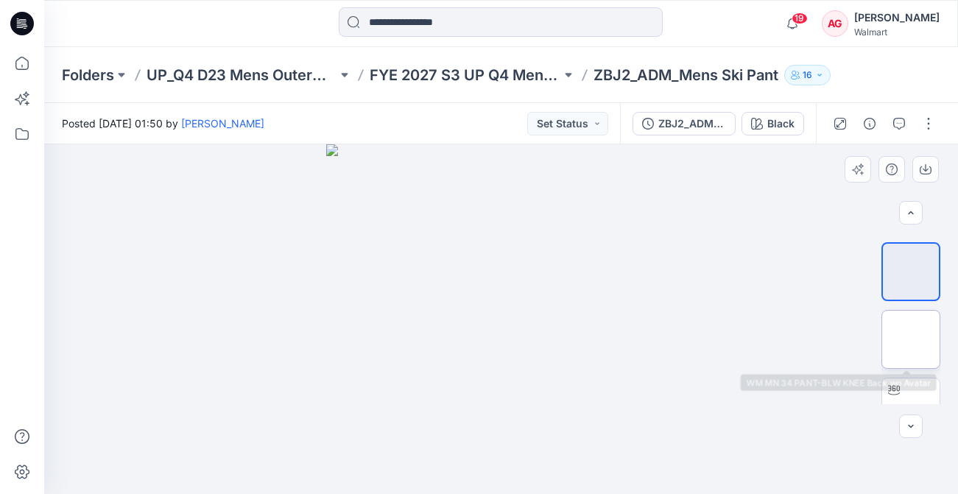
click at [910, 339] on img at bounding box center [910, 339] width 0 height 0
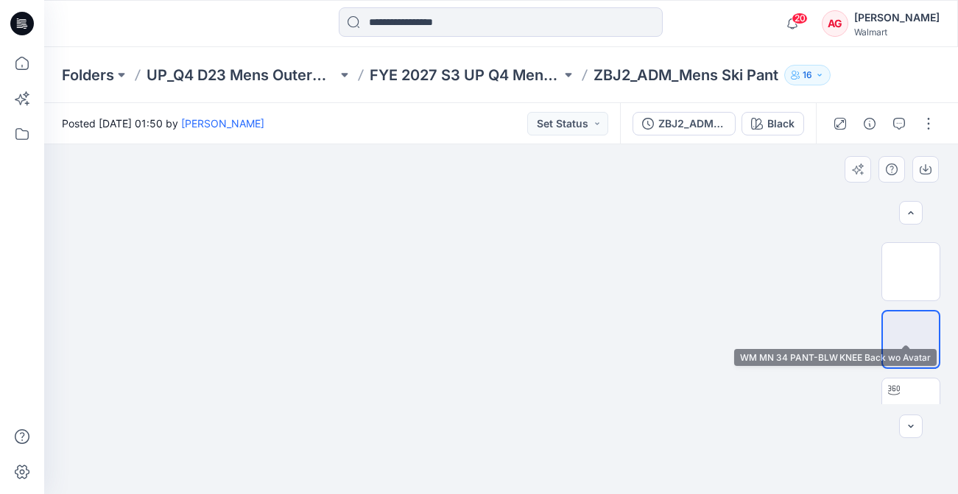
scroll to position [228, 0]
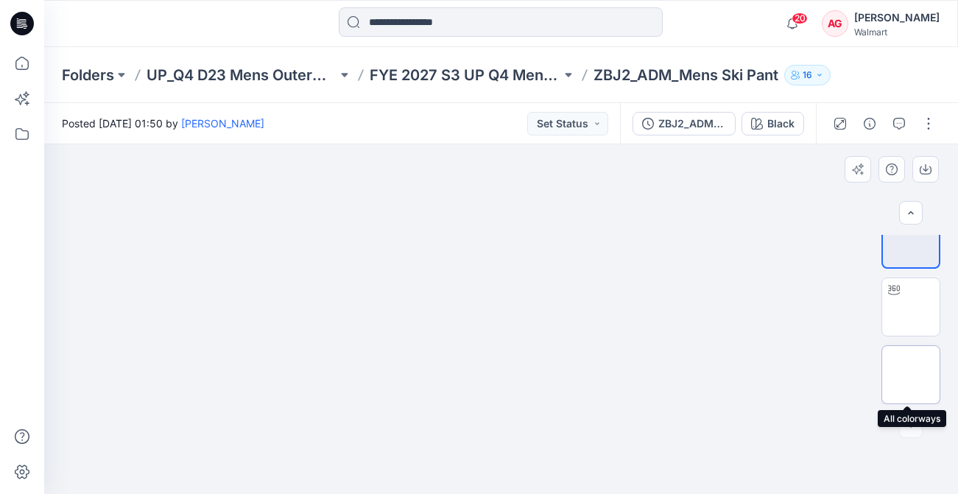
click at [910, 375] on img at bounding box center [910, 375] width 0 height 0
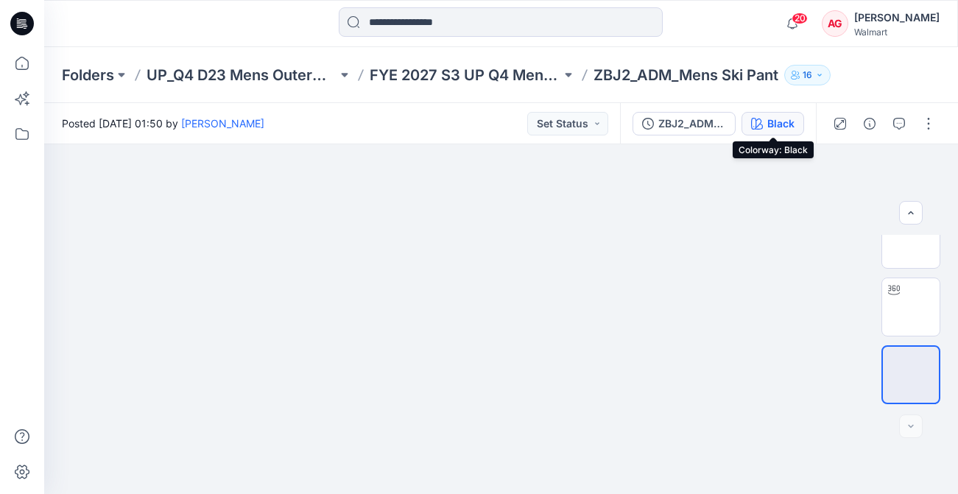
click at [782, 118] on div "Black" at bounding box center [780, 124] width 27 height 16
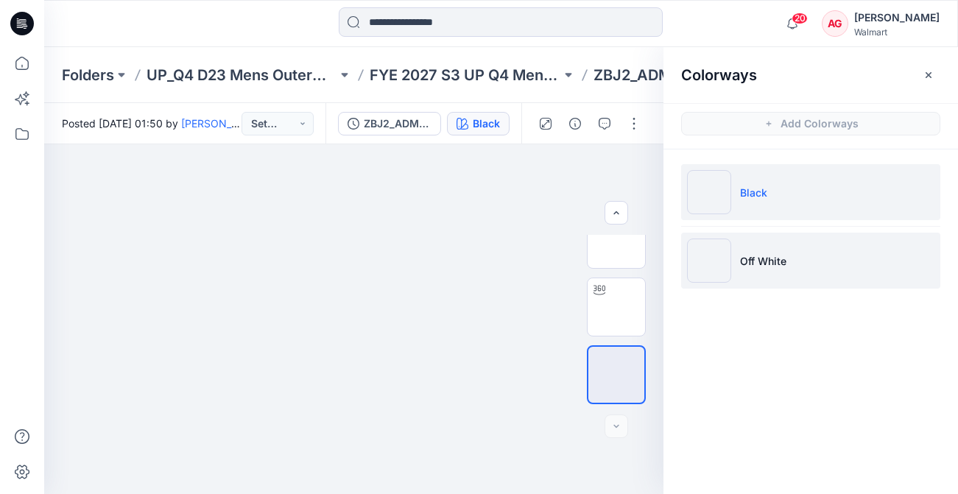
click at [772, 258] on p "Off White" at bounding box center [763, 260] width 46 height 15
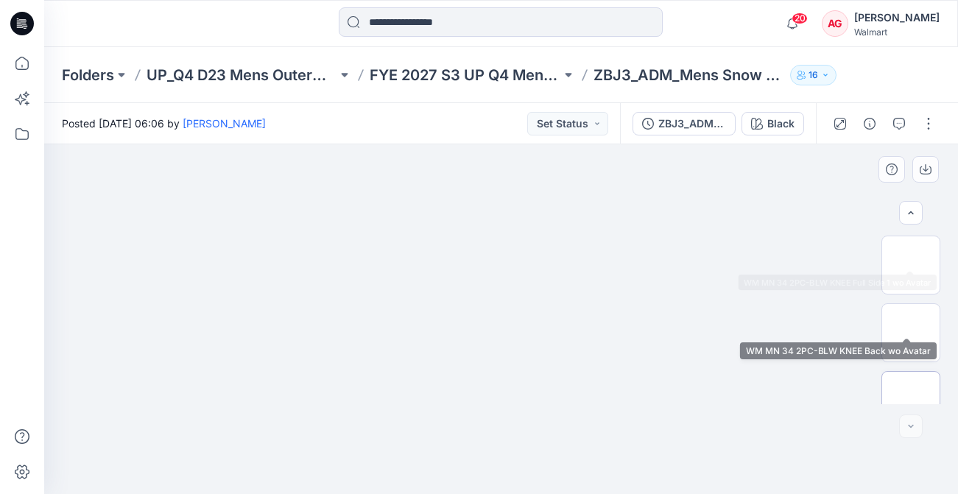
scroll to position [160, 0]
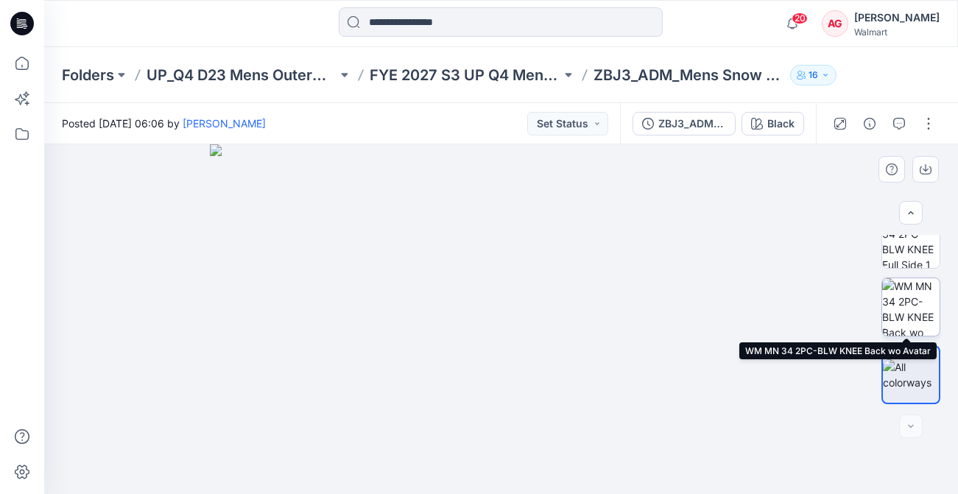
click at [910, 316] on img at bounding box center [910, 306] width 57 height 57
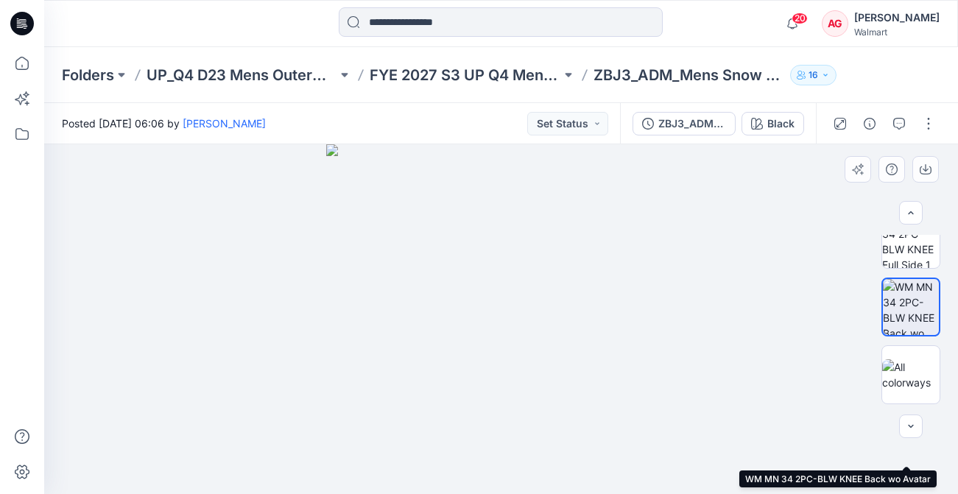
scroll to position [0, 0]
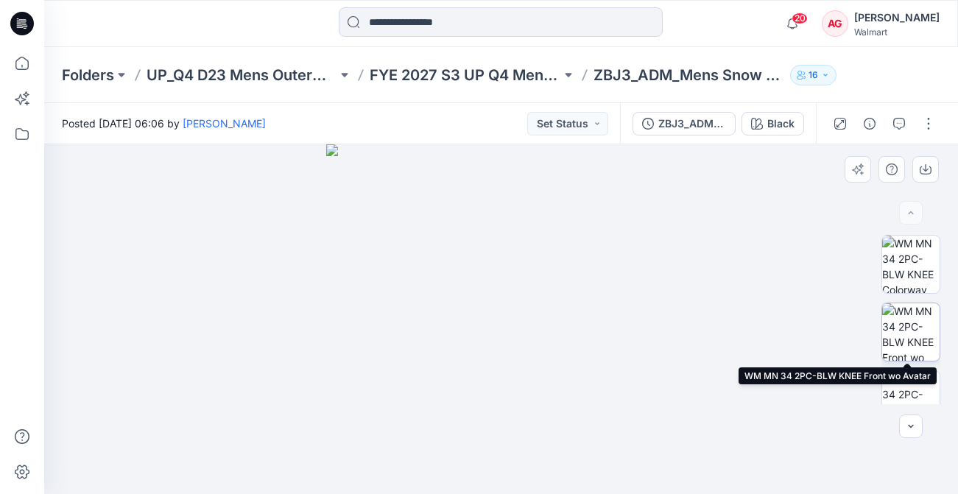
click at [917, 317] on img at bounding box center [910, 331] width 57 height 57
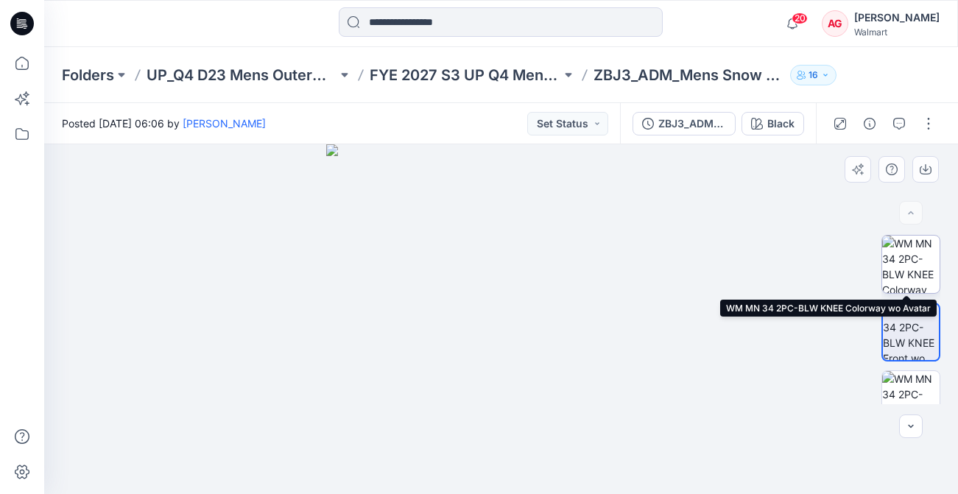
click at [903, 258] on img at bounding box center [910, 264] width 57 height 57
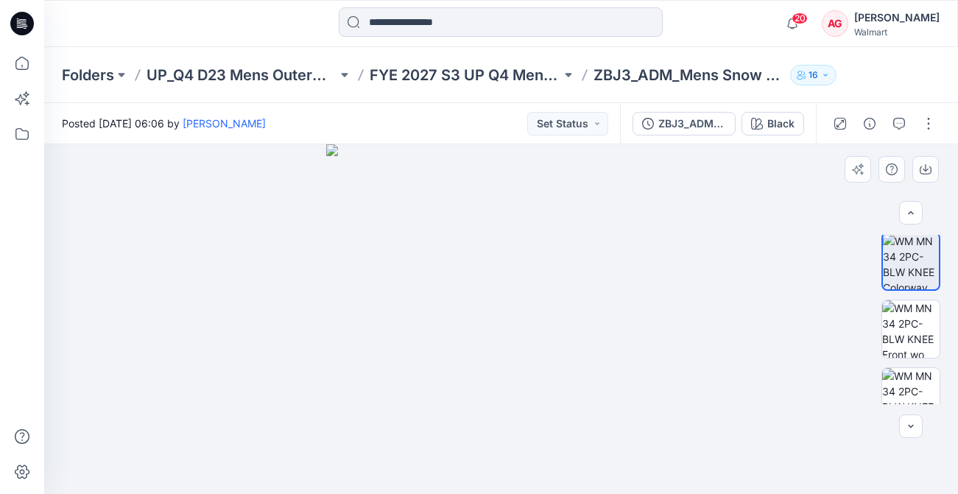
scroll to position [6, 0]
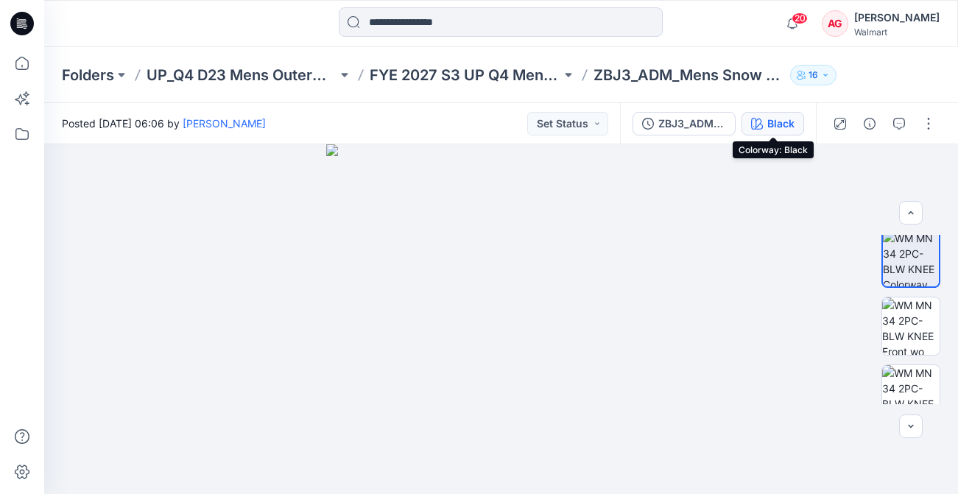
click at [752, 124] on icon "button" at bounding box center [757, 124] width 12 height 12
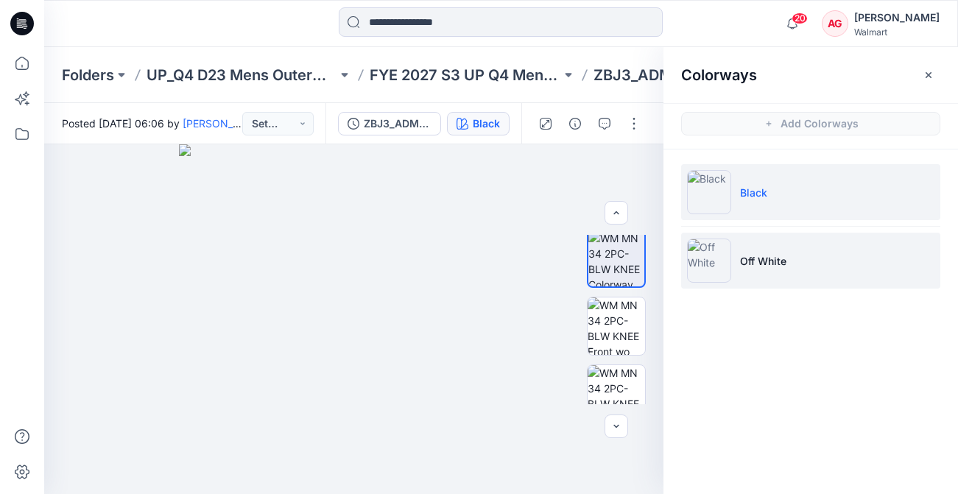
click at [776, 242] on li "Off White" at bounding box center [810, 261] width 259 height 56
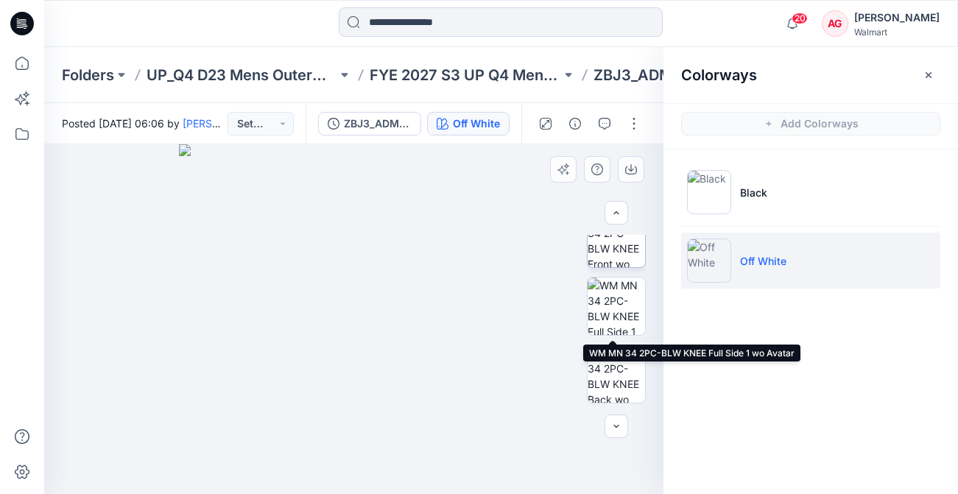
scroll to position [0, 0]
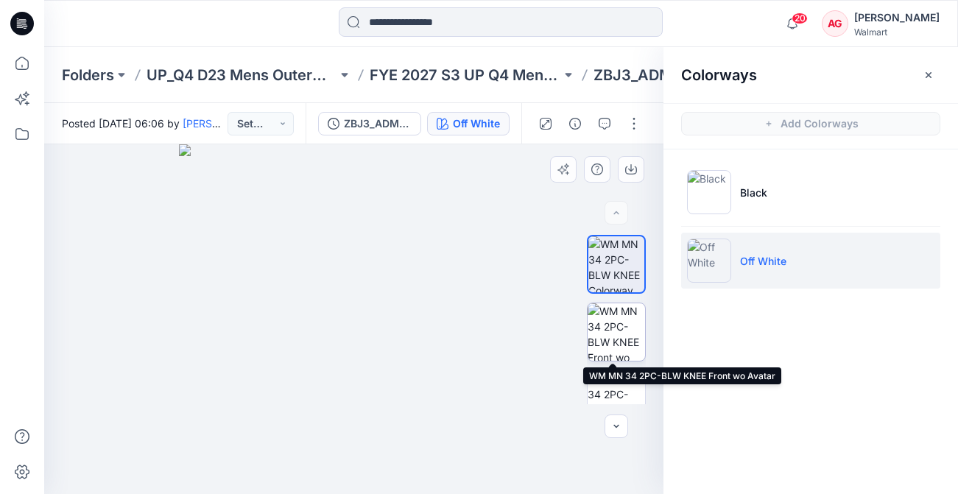
click at [622, 322] on img at bounding box center [615, 331] width 57 height 57
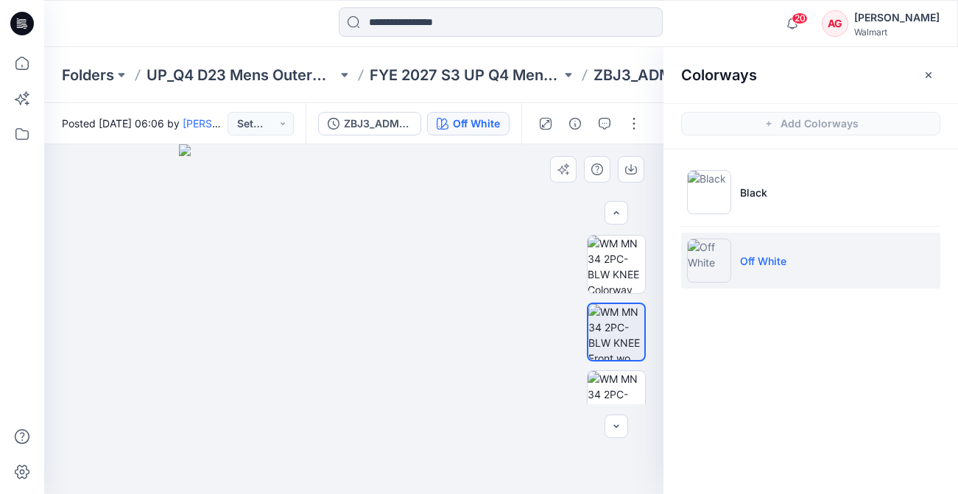
scroll to position [7, 0]
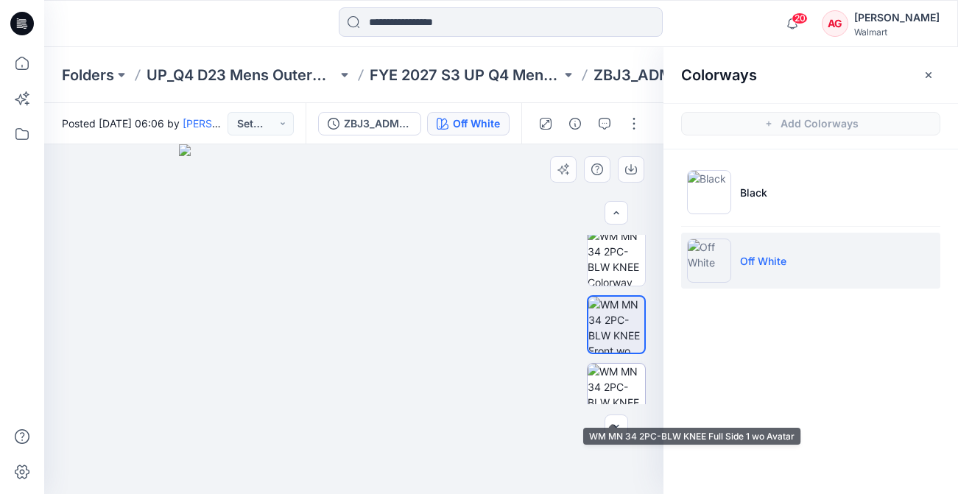
click at [619, 377] on img at bounding box center [615, 392] width 57 height 57
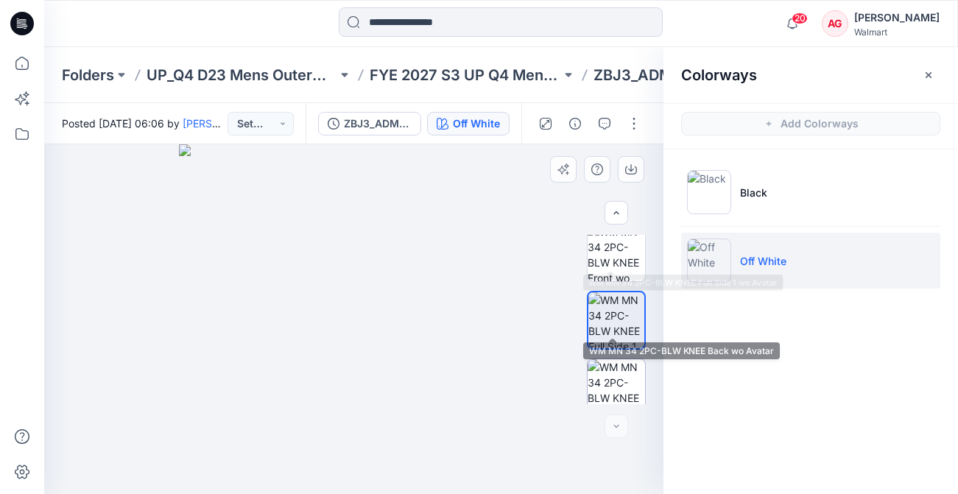
scroll to position [160, 0]
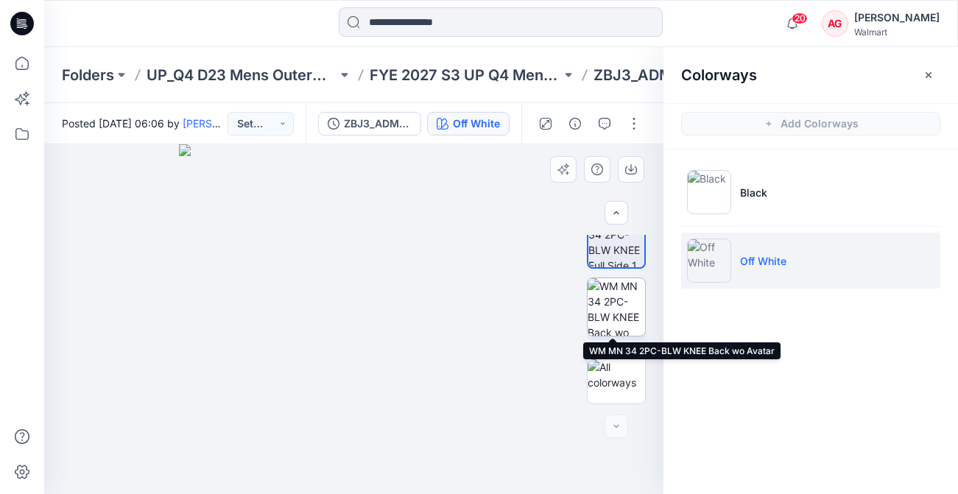
click at [620, 314] on img at bounding box center [615, 306] width 57 height 57
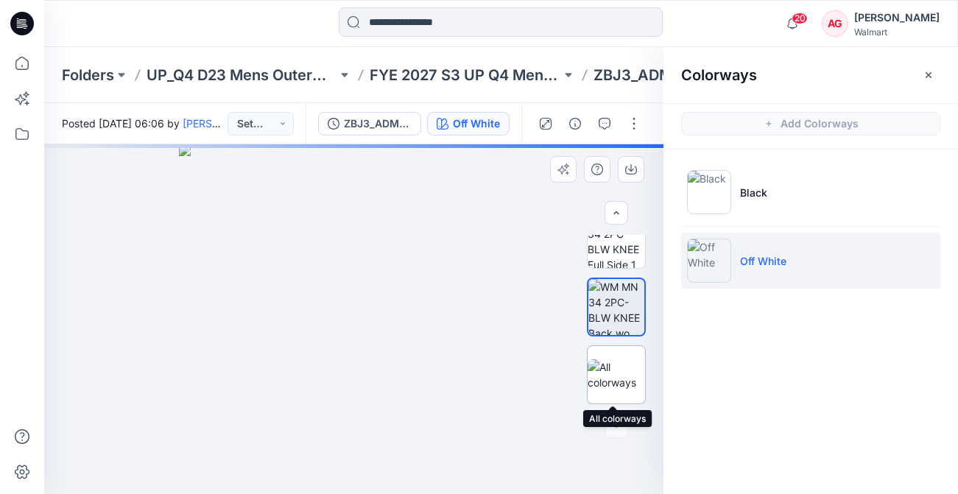
click at [616, 390] on img at bounding box center [615, 374] width 57 height 31
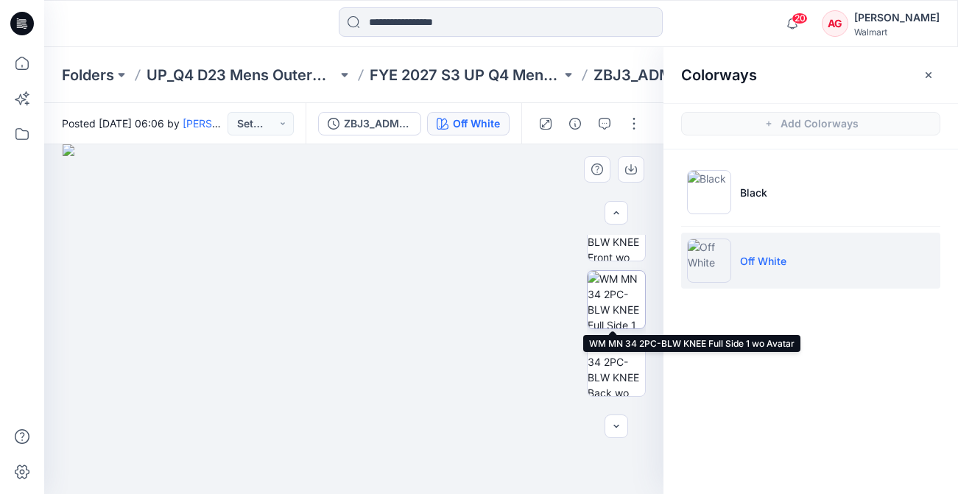
scroll to position [80, 0]
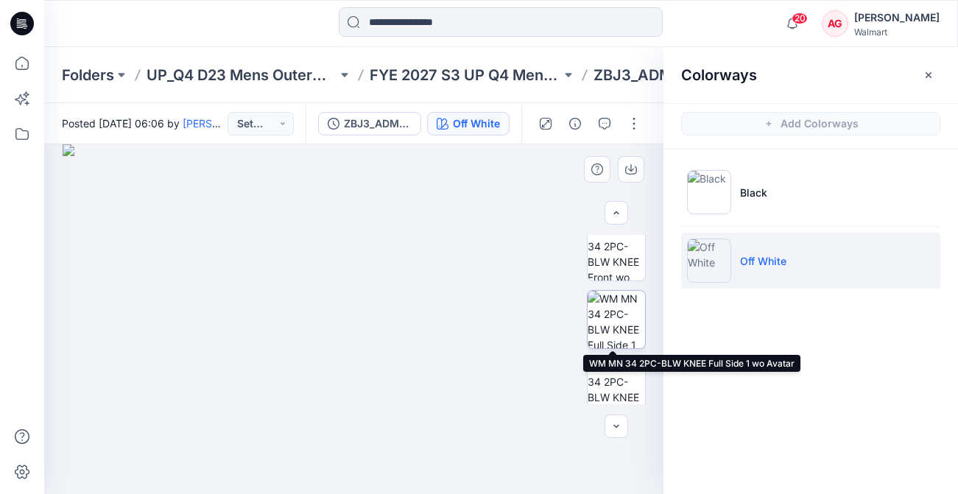
click at [615, 311] on img at bounding box center [615, 319] width 57 height 57
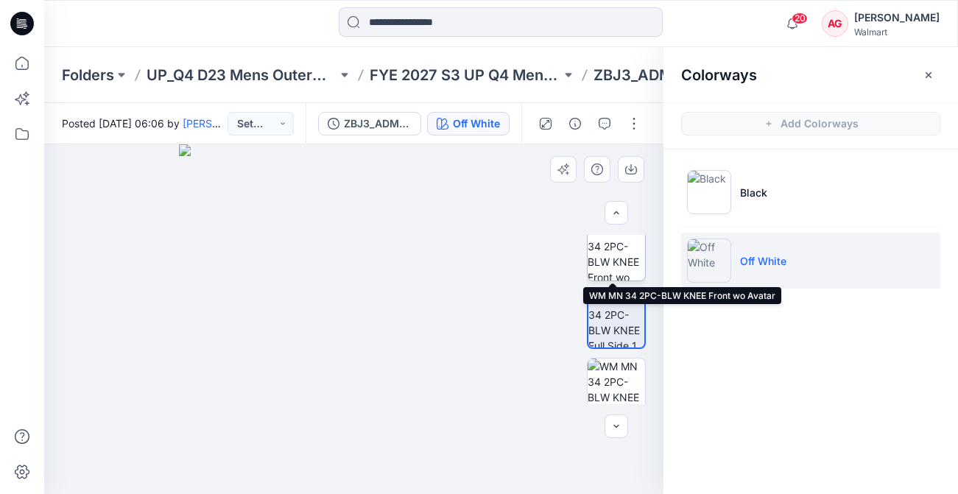
click at [620, 252] on img at bounding box center [615, 251] width 57 height 57
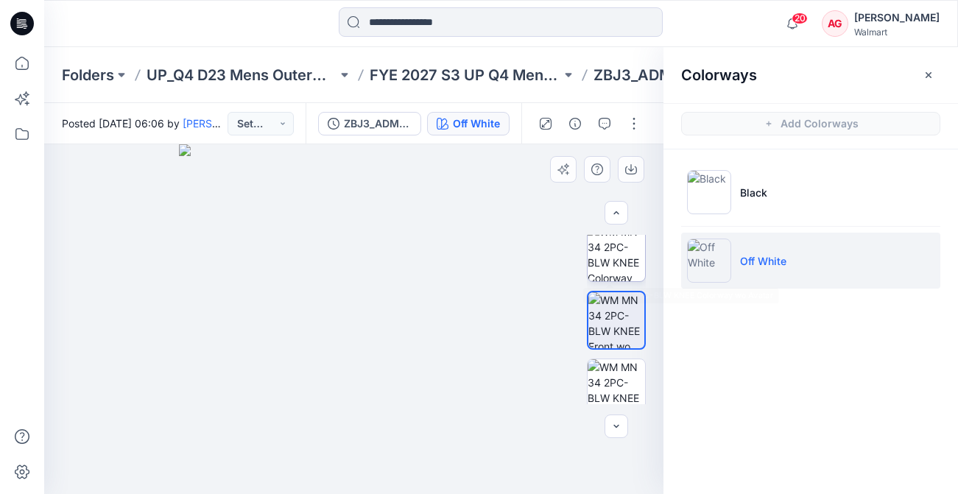
scroll to position [0, 0]
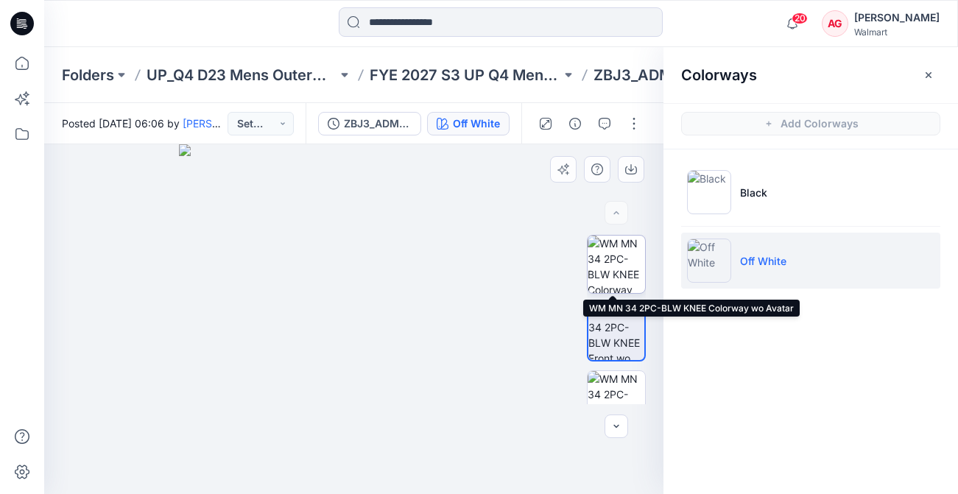
click at [622, 258] on img at bounding box center [615, 264] width 57 height 57
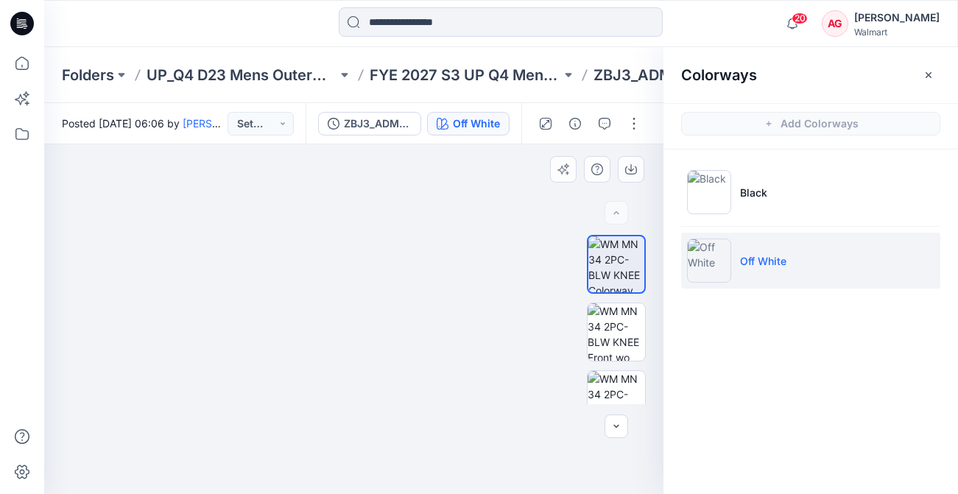
drag, startPoint x: 418, startPoint y: 266, endPoint x: 393, endPoint y: 186, distance: 83.3
click at [393, 186] on img at bounding box center [332, 190] width 736 height 609
drag, startPoint x: 377, startPoint y: 431, endPoint x: 408, endPoint y: 233, distance: 201.2
click at [408, 233] on img at bounding box center [361, 126] width 736 height 736
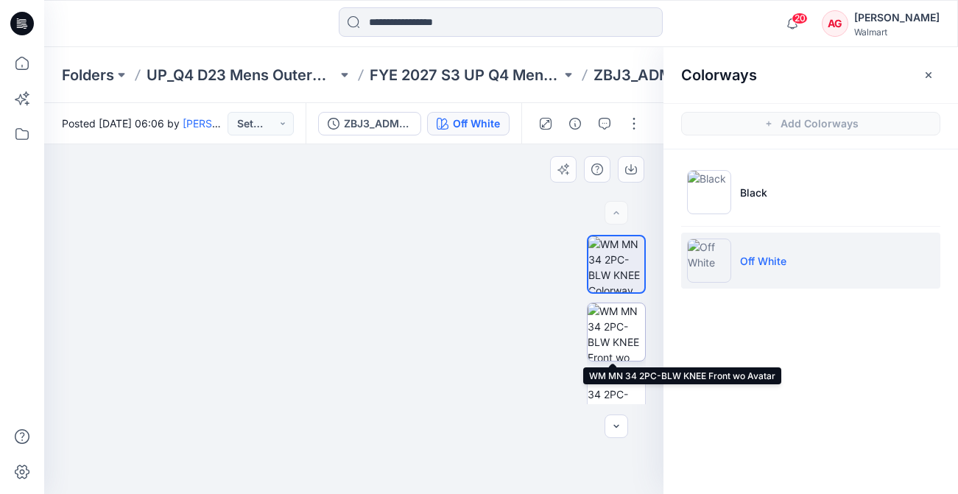
click at [609, 331] on img at bounding box center [615, 331] width 57 height 57
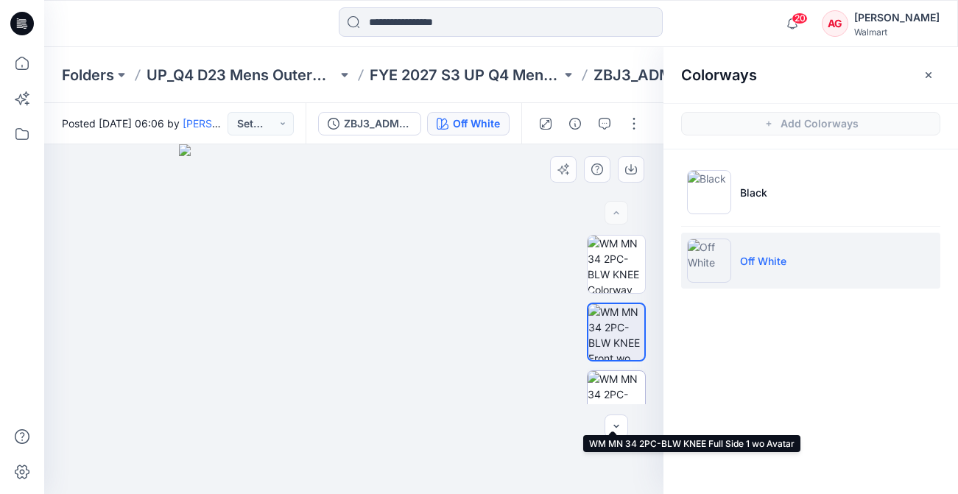
click at [608, 386] on img at bounding box center [615, 399] width 57 height 57
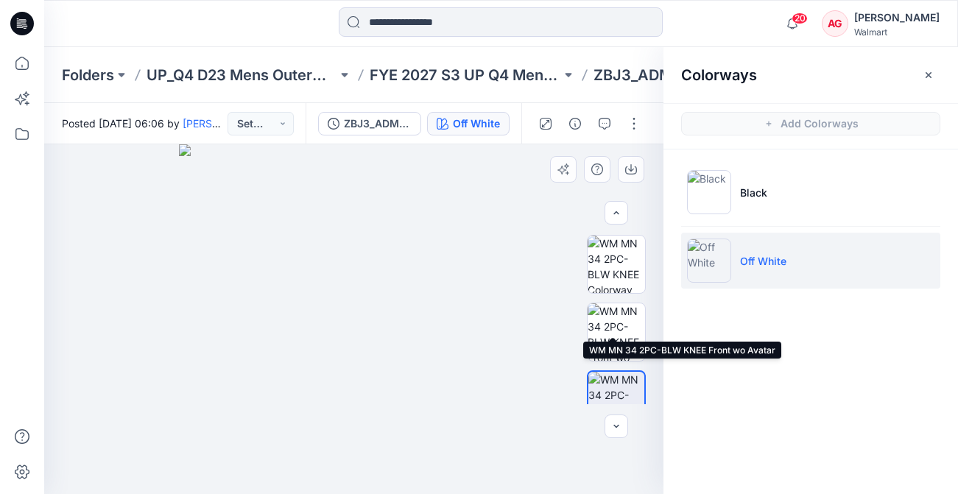
scroll to position [160, 0]
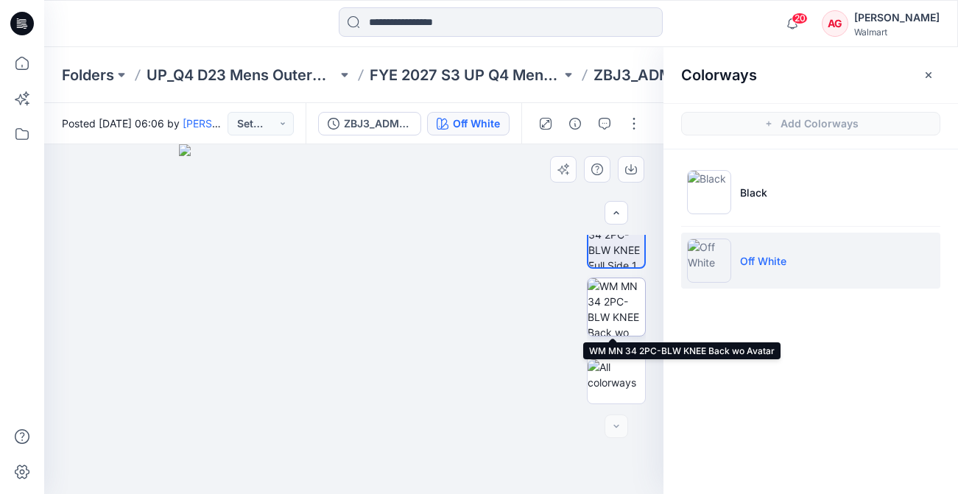
click at [607, 316] on img at bounding box center [615, 306] width 57 height 57
